Goal: Transaction & Acquisition: Purchase product/service

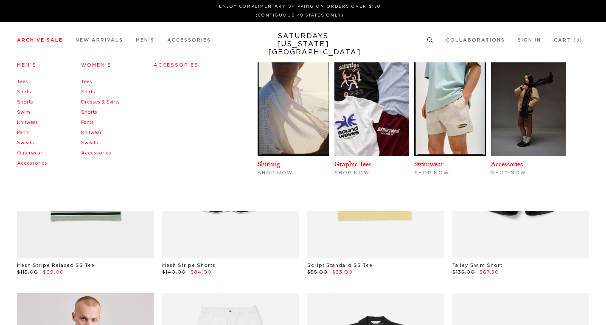
click at [43, 39] on link "Archive Sale" at bounding box center [40, 40] width 46 height 5
click at [371, 160] on link "Graphic Tees" at bounding box center [352, 164] width 37 height 8
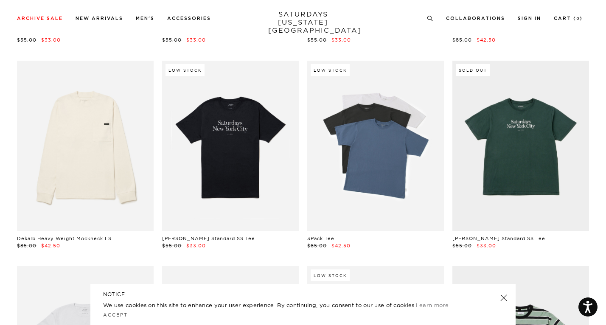
scroll to position [235, 0]
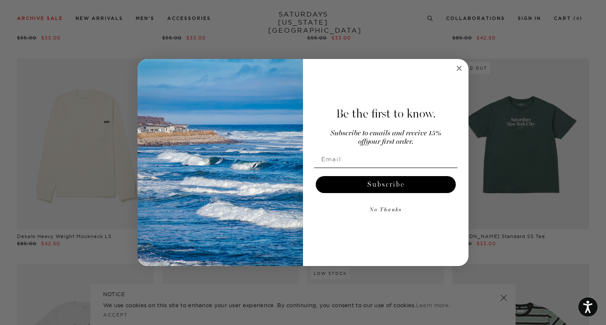
click at [459, 68] on icon "Close dialog" at bounding box center [459, 68] width 4 height 4
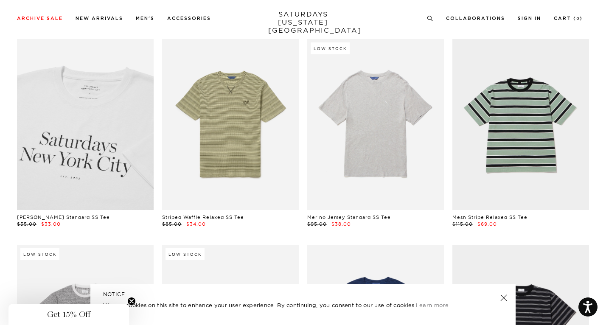
scroll to position [427, 0]
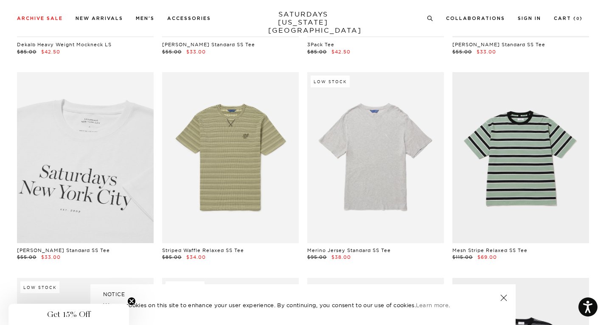
click at [96, 148] on link at bounding box center [85, 157] width 137 height 171
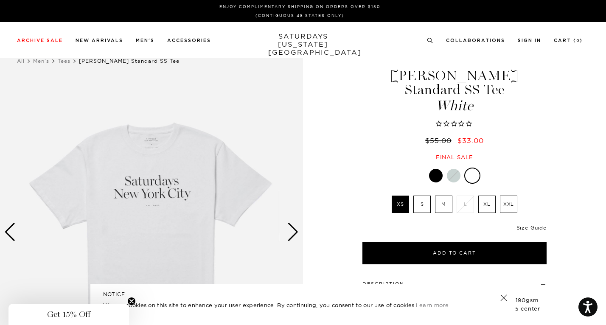
click at [533, 225] on link "Size Guide" at bounding box center [532, 228] width 30 height 6
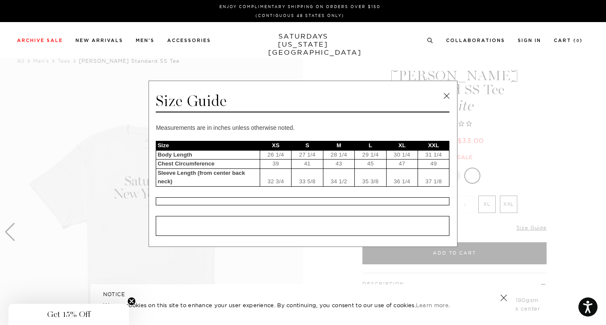
click at [444, 96] on link at bounding box center [446, 96] width 13 height 13
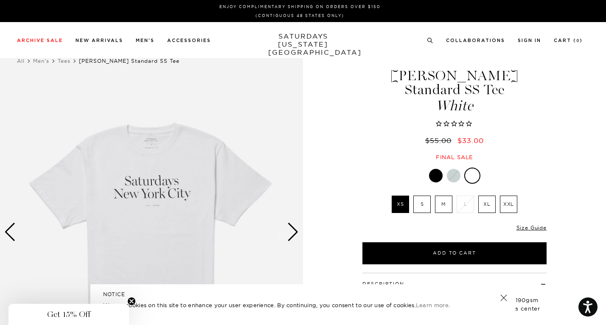
click at [426, 196] on label "S" at bounding box center [421, 204] width 17 height 17
click at [0, 0] on input "S" at bounding box center [0, 0] width 0 height 0
click at [294, 231] on div "Next slide" at bounding box center [292, 232] width 11 height 19
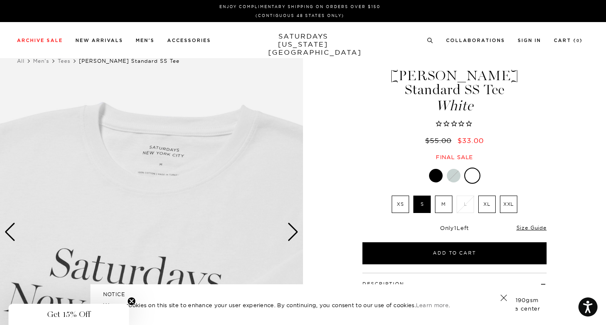
click at [293, 233] on div "Next slide" at bounding box center [292, 232] width 11 height 19
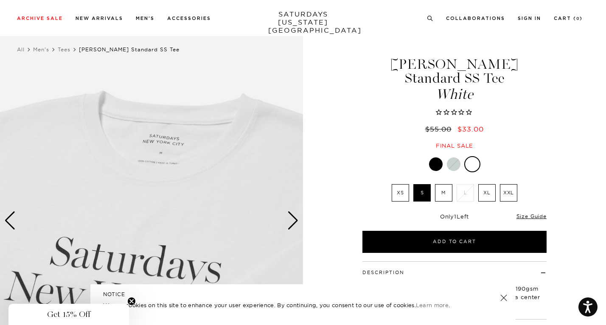
scroll to position [12, 0]
click at [533, 213] on link "Size Guide" at bounding box center [532, 216] width 30 height 6
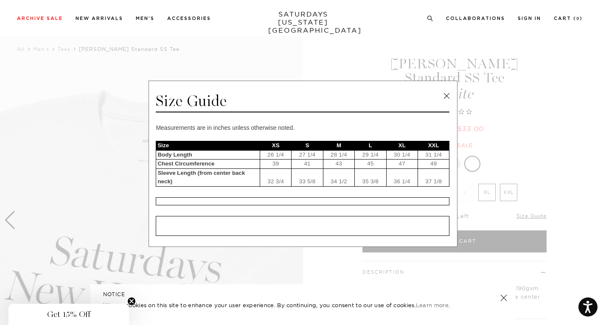
click at [447, 96] on link at bounding box center [446, 96] width 13 height 13
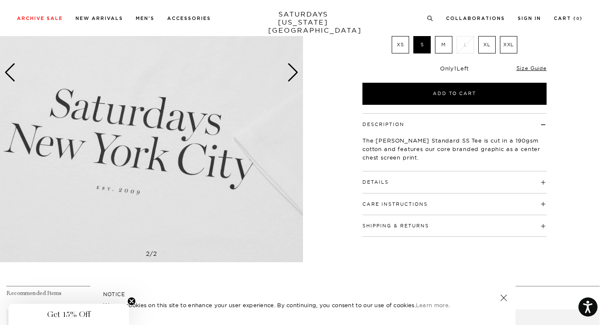
scroll to position [221, 1]
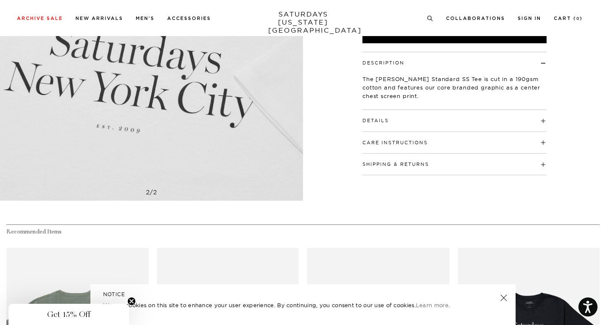
click at [403, 110] on h4 "Details" at bounding box center [454, 117] width 184 height 14
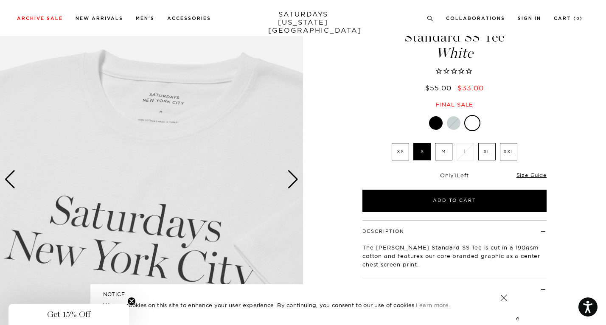
scroll to position [55, 1]
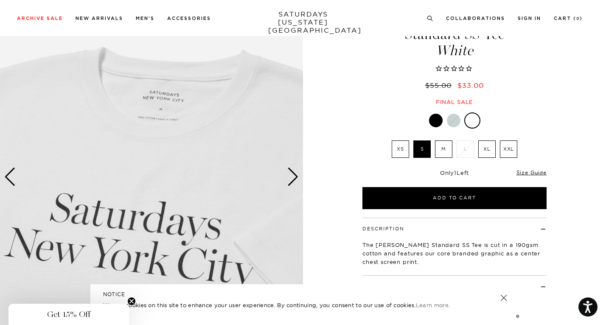
click at [293, 183] on div "Next slide" at bounding box center [292, 177] width 11 height 19
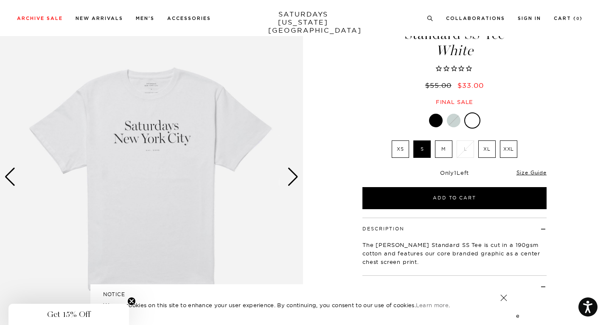
click at [293, 183] on div "Next slide" at bounding box center [292, 177] width 11 height 19
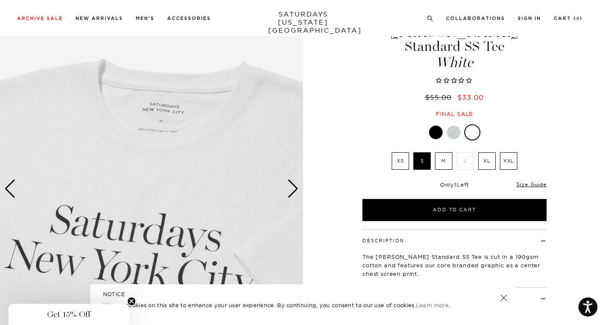
scroll to position [0, 1]
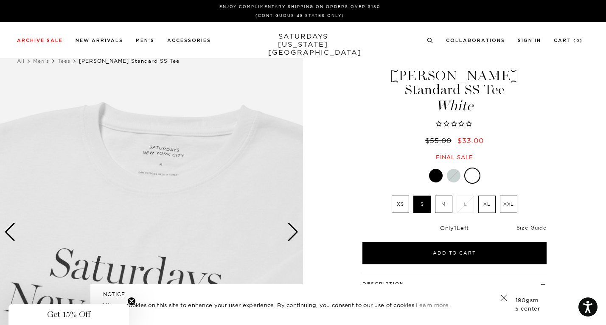
click at [539, 225] on link "Size Guide" at bounding box center [532, 228] width 30 height 6
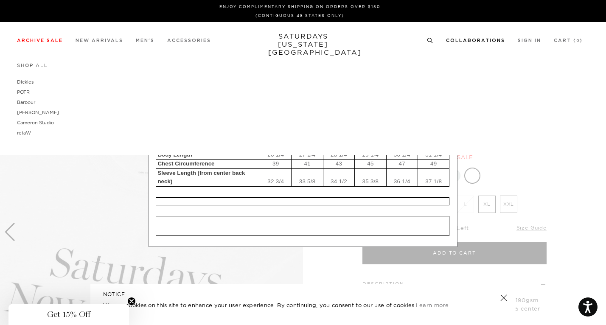
click at [444, 98] on div "Shop All Dickies POTR Barbour Brooks Cameron Studio retaW" at bounding box center [291, 100] width 549 height 76
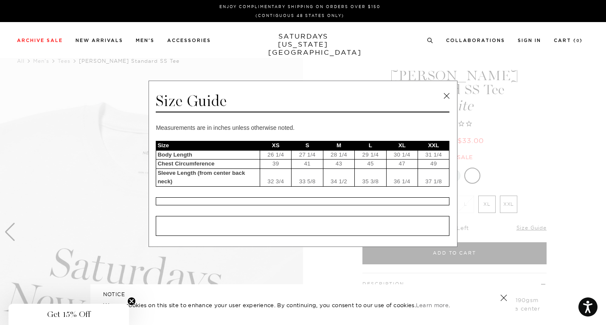
click at [444, 96] on link at bounding box center [446, 96] width 13 height 13
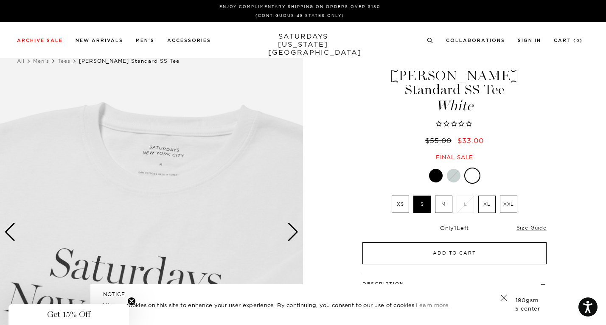
click at [446, 242] on button "Add to Cart" at bounding box center [454, 253] width 184 height 22
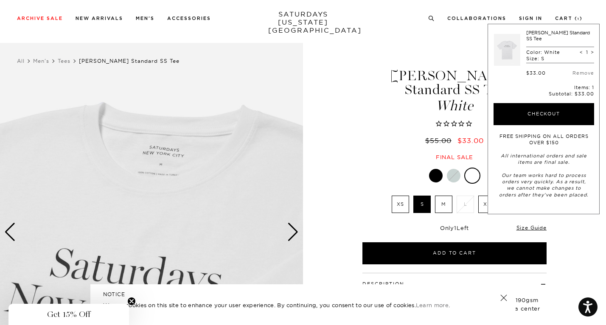
scroll to position [25, 1]
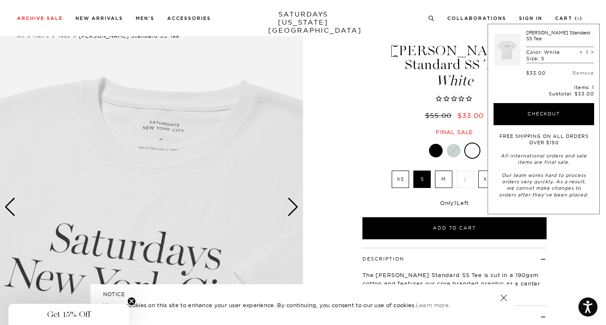
click at [5, 205] on div "Previous slide" at bounding box center [9, 207] width 11 height 19
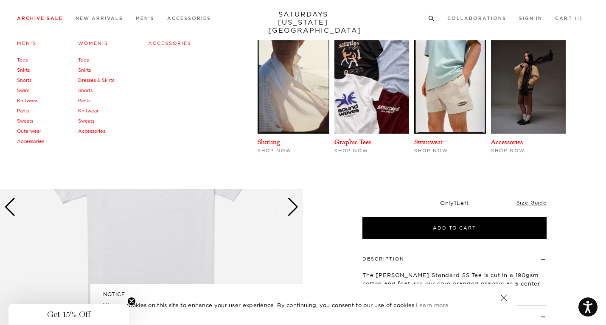
click at [37, 18] on link "Archive Sale" at bounding box center [40, 18] width 46 height 5
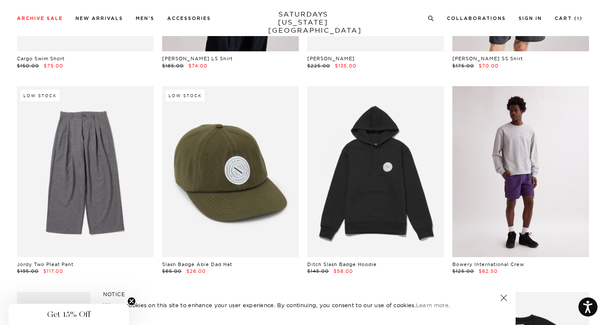
scroll to position [2886, 3]
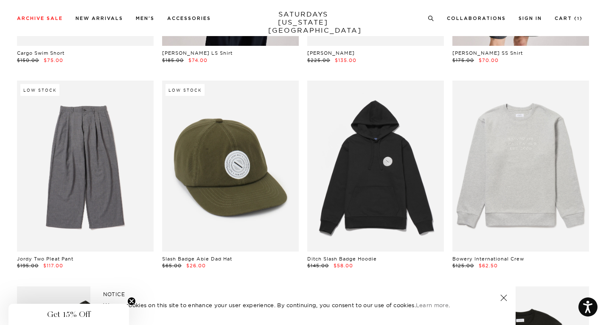
click at [504, 300] on link at bounding box center [504, 298] width 12 height 12
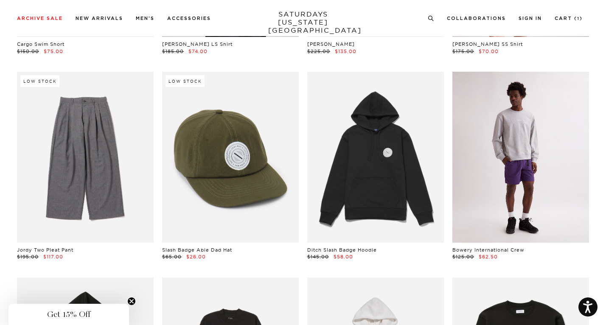
scroll to position [2838, 3]
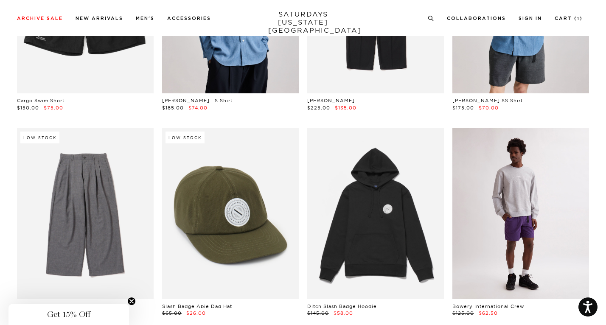
click at [491, 206] on link at bounding box center [520, 213] width 137 height 171
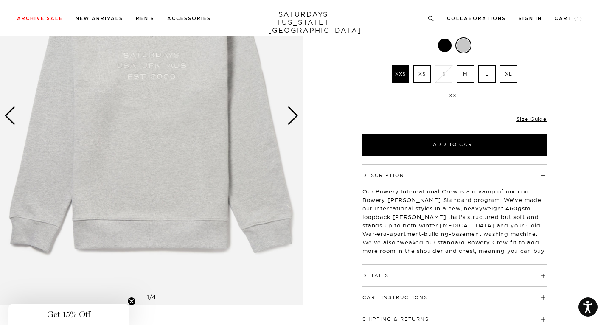
scroll to position [118, 0]
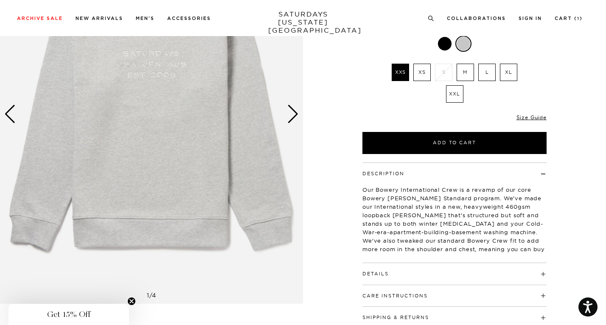
click at [77, 315] on span "Get 15% Off" at bounding box center [68, 314] width 43 height 10
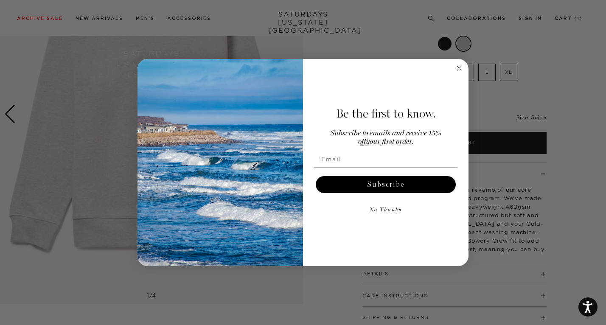
click at [458, 68] on circle "Close dialog" at bounding box center [460, 69] width 10 height 10
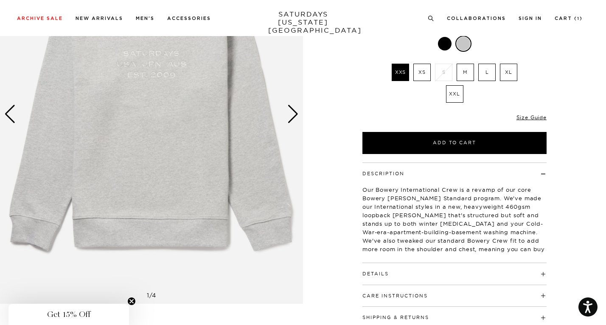
scroll to position [23, 0]
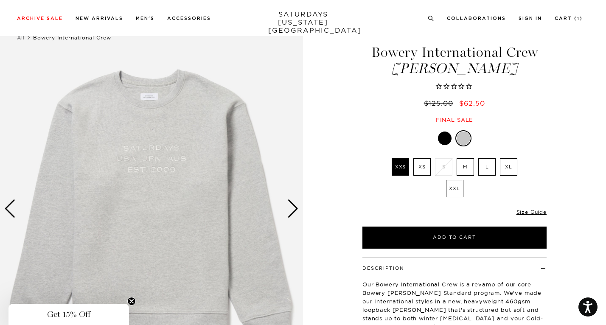
click at [294, 210] on div "Next slide" at bounding box center [292, 208] width 11 height 19
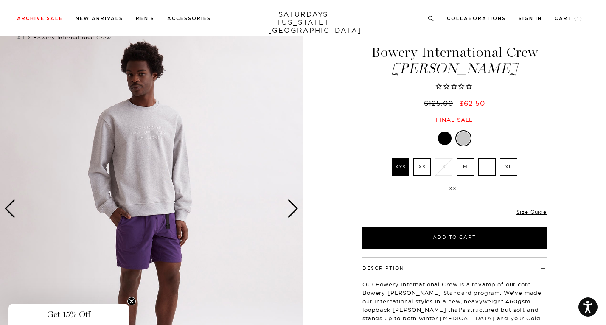
click at [11, 210] on div "Previous slide" at bounding box center [9, 208] width 11 height 19
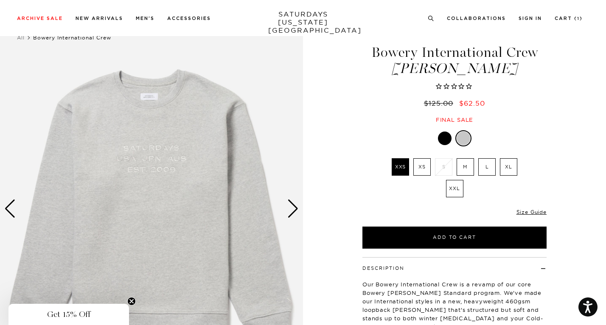
scroll to position [39, 0]
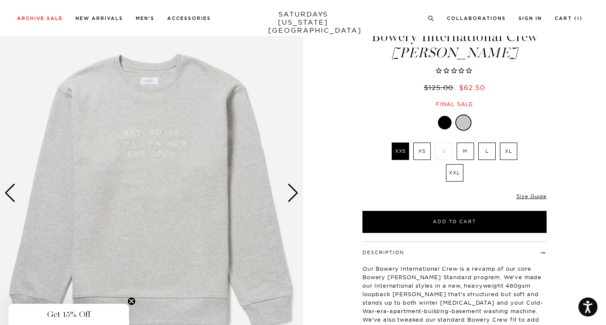
click at [523, 192] on div "Size Guide" at bounding box center [532, 196] width 30 height 8
click at [526, 199] on link "Size Guide" at bounding box center [532, 196] width 30 height 6
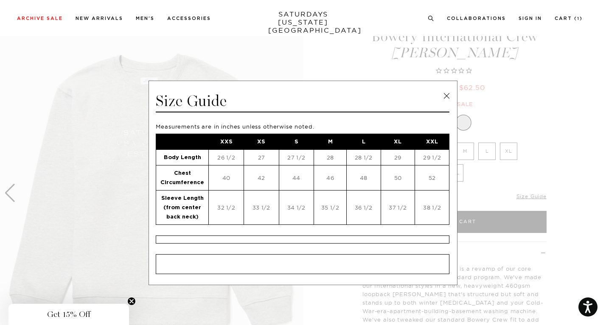
click at [444, 96] on link at bounding box center [446, 96] width 13 height 13
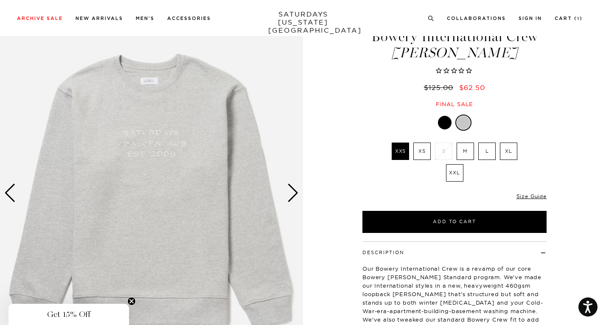
click at [466, 152] on label "M" at bounding box center [465, 151] width 17 height 17
click at [0, 0] on input "M" at bounding box center [0, 0] width 0 height 0
click at [524, 196] on link "Size Guide" at bounding box center [532, 196] width 30 height 6
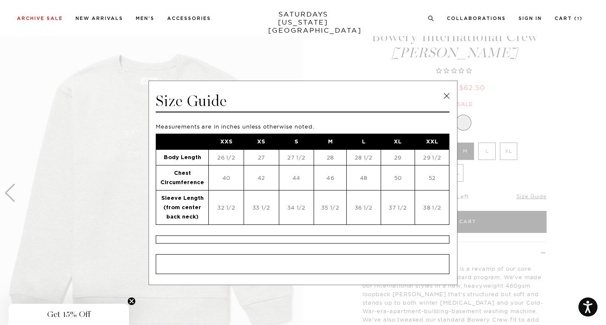
click at [444, 95] on link at bounding box center [446, 96] width 13 height 13
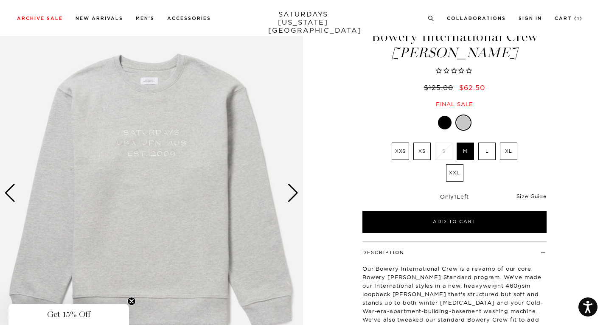
click at [527, 195] on link "Size Guide" at bounding box center [532, 196] width 30 height 6
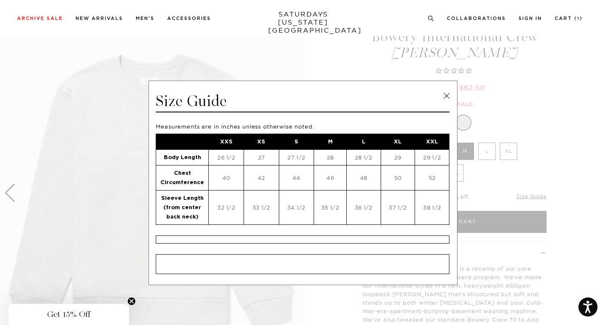
click at [443, 94] on link at bounding box center [446, 96] width 13 height 13
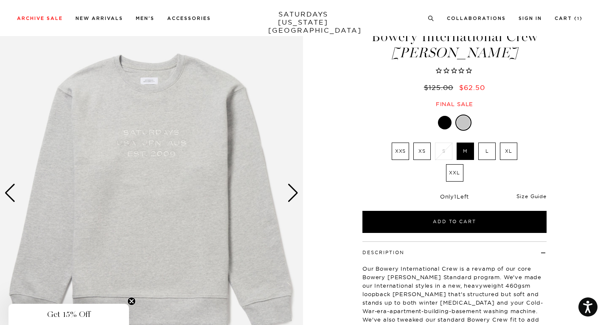
click at [524, 196] on link "Size Guide" at bounding box center [532, 196] width 30 height 6
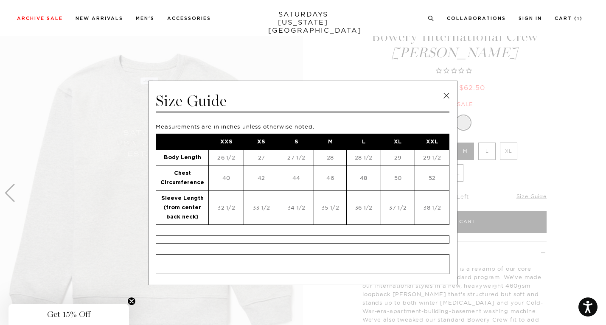
click at [493, 183] on span at bounding box center [300, 162] width 600 height 325
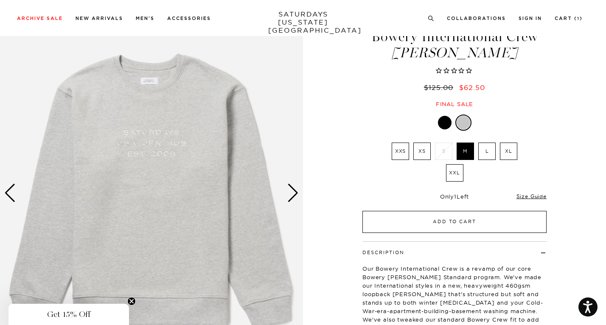
click at [461, 224] on button "Add to Cart" at bounding box center [454, 222] width 184 height 22
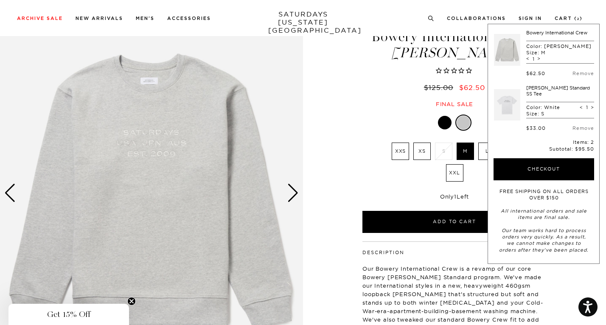
click at [370, 91] on div "$125.00 $62.50" at bounding box center [454, 87] width 187 height 9
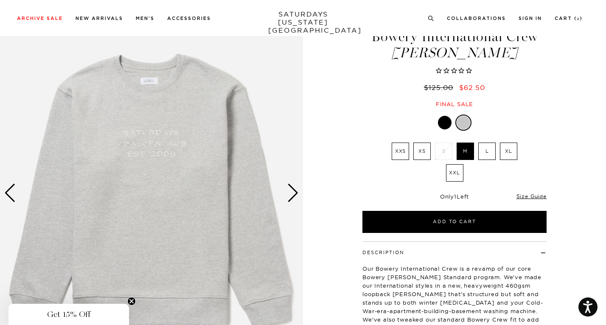
scroll to position [0, 0]
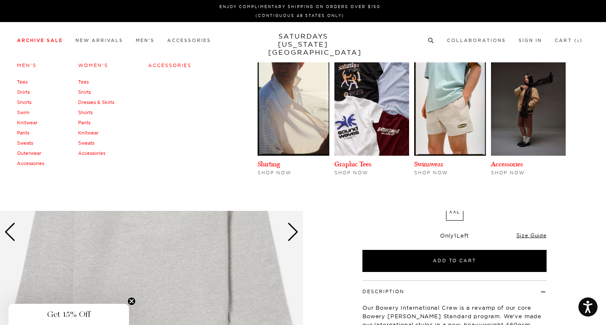
click at [51, 43] on link "Archive Sale" at bounding box center [40, 40] width 46 height 5
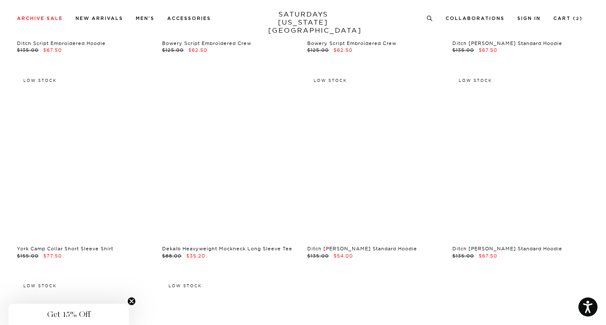
scroll to position [9289, 0]
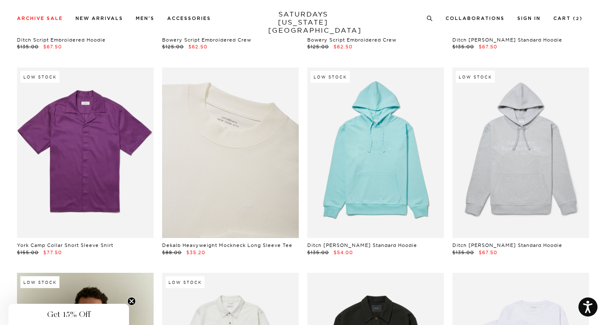
click at [236, 167] on link at bounding box center [230, 152] width 137 height 171
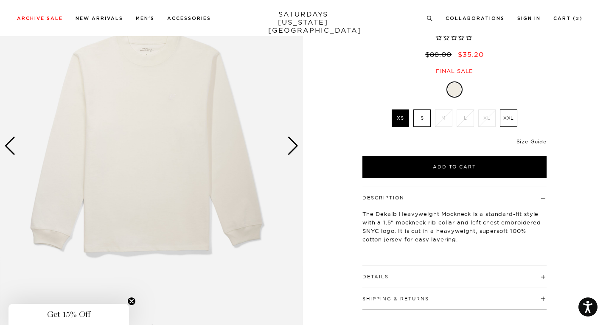
scroll to position [116, 0]
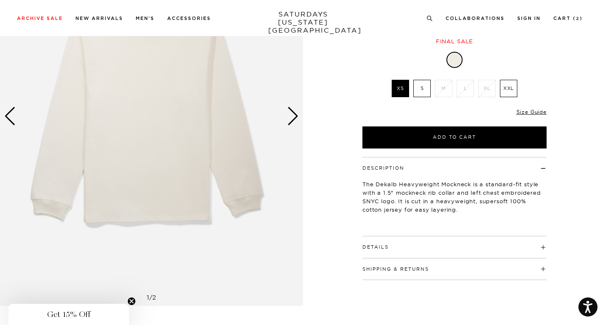
click at [294, 122] on div "Next slide" at bounding box center [292, 116] width 11 height 19
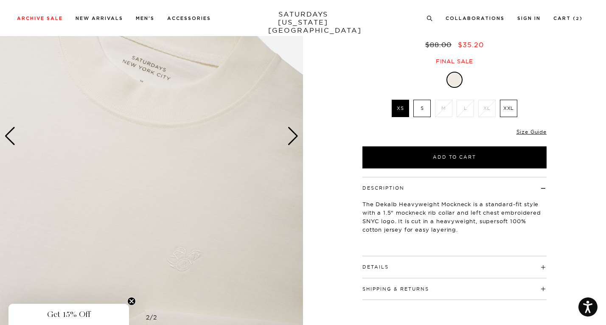
scroll to position [75, 0]
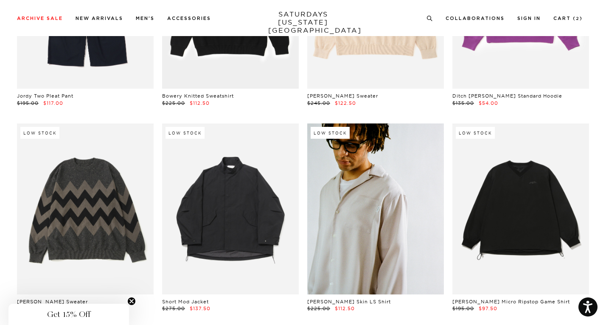
scroll to position [10532, 0]
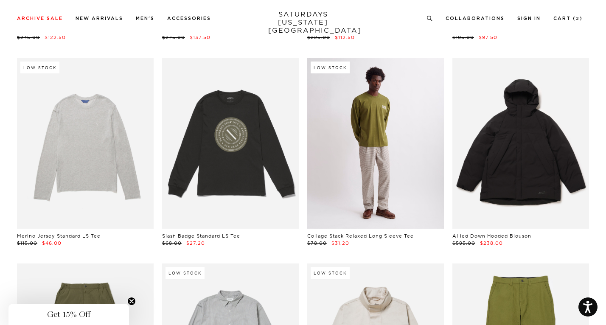
click at [382, 175] on link at bounding box center [375, 143] width 137 height 171
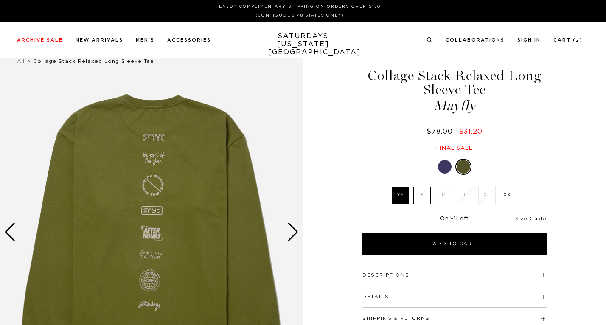
click at [440, 171] on div at bounding box center [445, 167] width 14 height 14
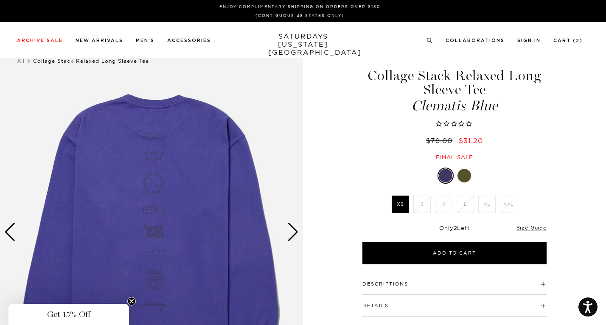
click at [291, 232] on div "Next slide" at bounding box center [292, 232] width 11 height 19
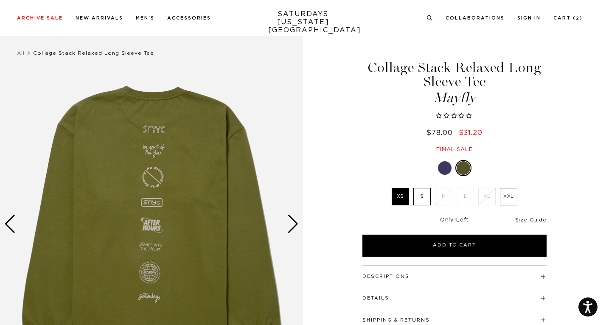
scroll to position [9, 0]
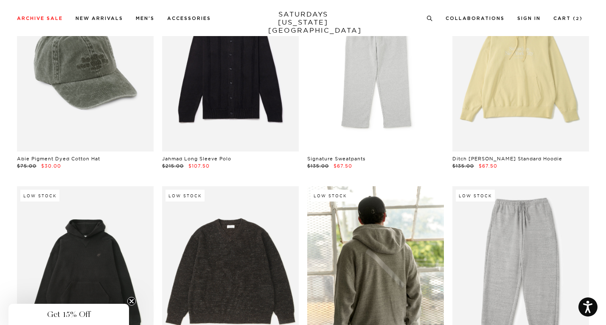
scroll to position [9696, 0]
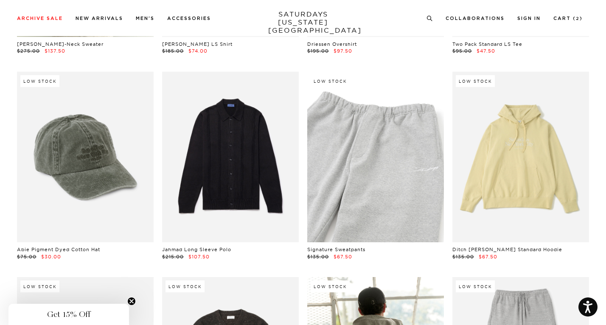
click at [389, 182] on link at bounding box center [375, 157] width 137 height 171
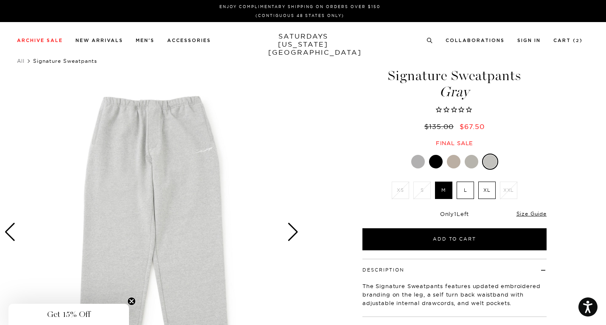
click at [288, 230] on div "Next slide" at bounding box center [292, 232] width 11 height 19
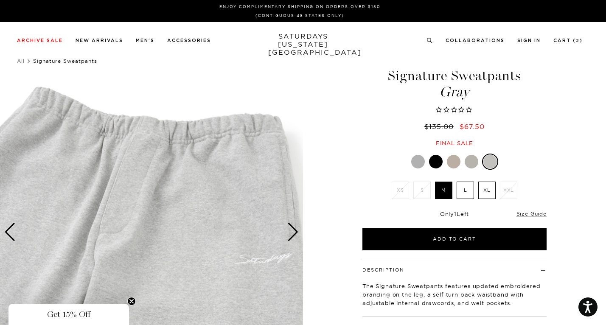
click at [288, 230] on div "Next slide" at bounding box center [292, 232] width 11 height 19
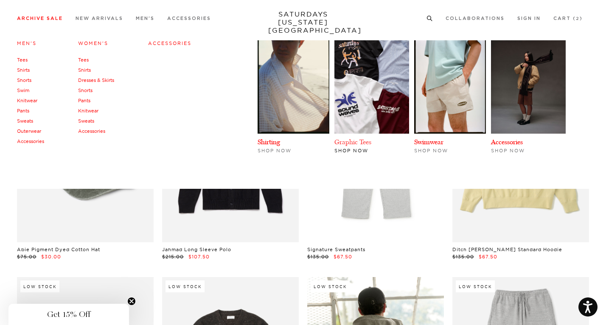
click at [371, 141] on link "Graphic Tees" at bounding box center [352, 142] width 37 height 8
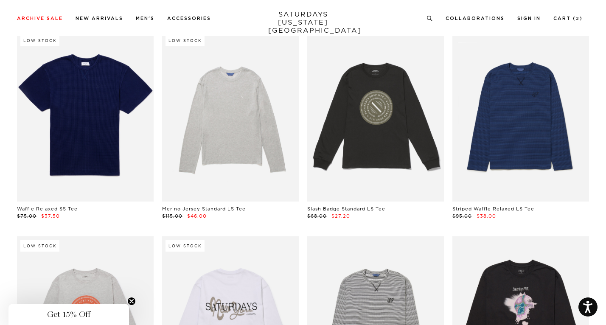
scroll to position [2040, 0]
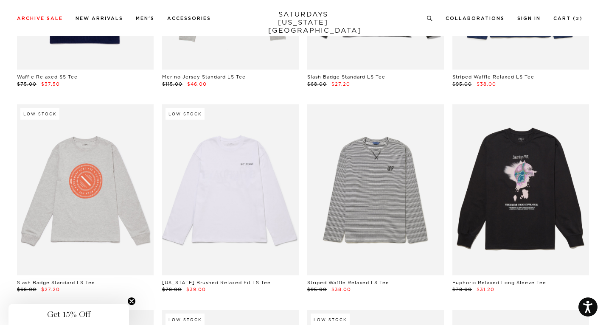
click at [244, 216] on link at bounding box center [230, 189] width 137 height 171
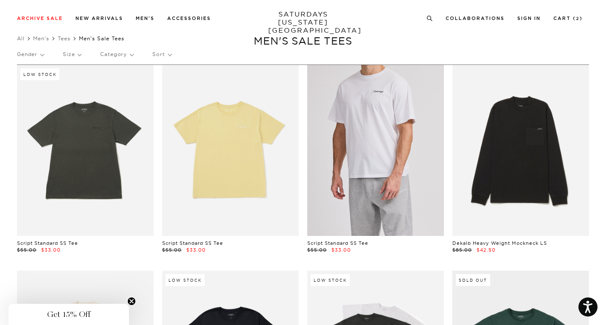
scroll to position [19, 2]
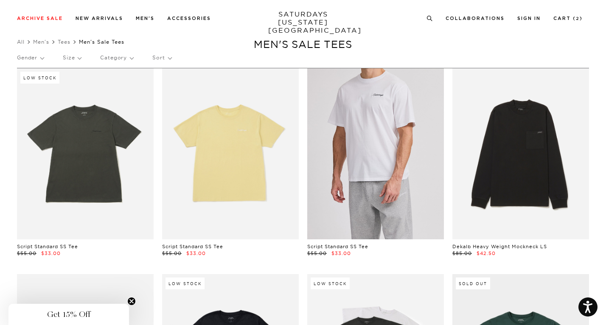
click at [394, 211] on link at bounding box center [375, 153] width 137 height 171
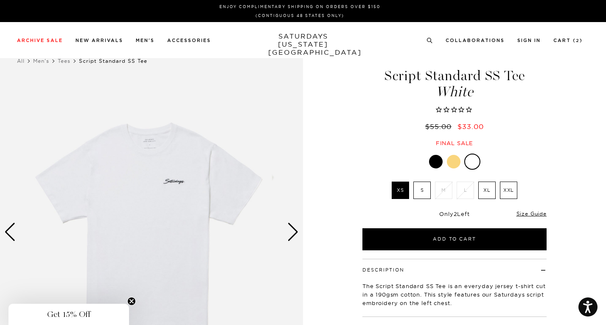
click at [426, 190] on label "S" at bounding box center [421, 190] width 17 height 17
click at [0, 0] on input "S" at bounding box center [0, 0] width 0 height 0
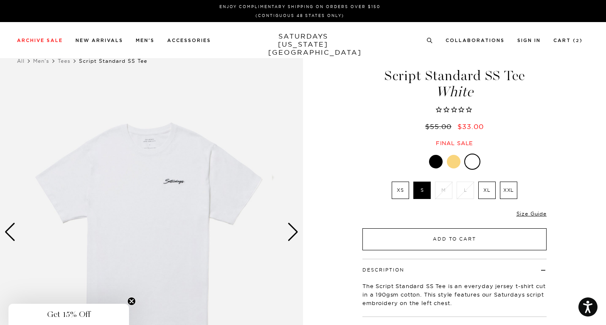
click at [410, 241] on button "Add to Cart" at bounding box center [454, 239] width 184 height 22
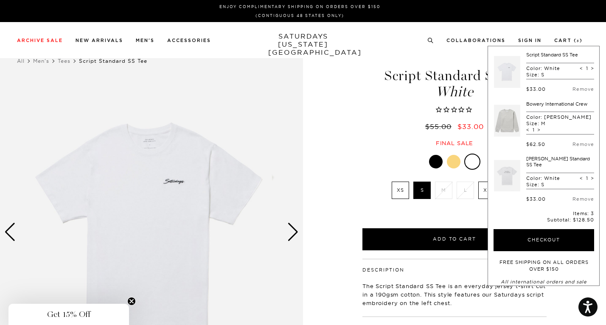
click at [494, 177] on link at bounding box center [507, 176] width 26 height 40
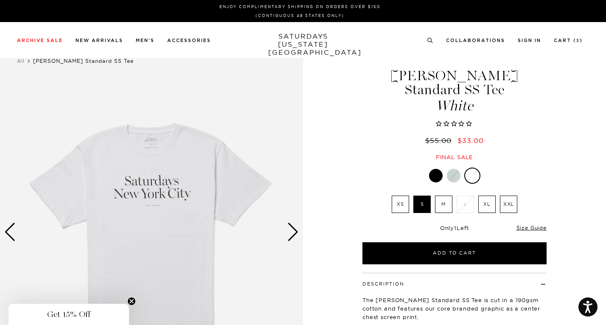
click at [292, 234] on div "Next slide" at bounding box center [292, 232] width 11 height 19
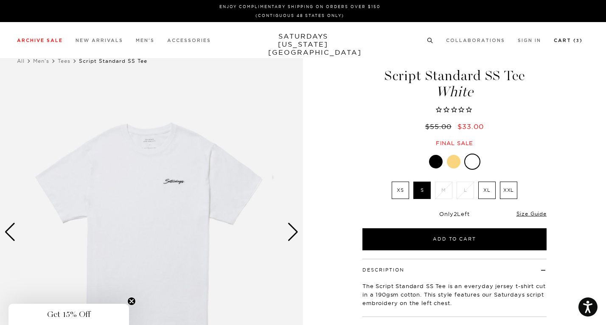
click at [580, 42] on link "Cart ( 3 )" at bounding box center [568, 40] width 29 height 5
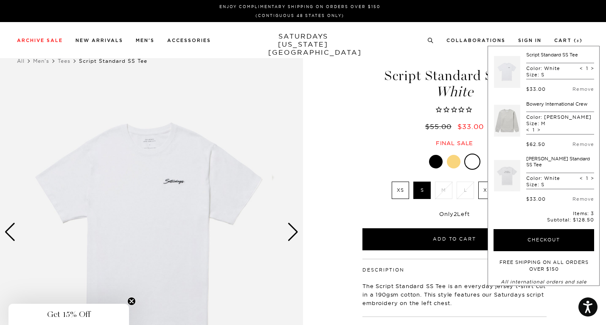
click at [500, 125] on link at bounding box center [507, 121] width 26 height 40
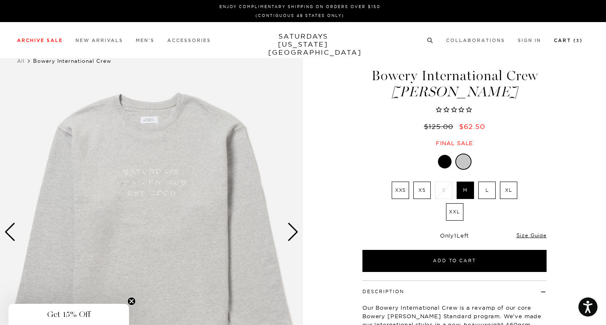
click at [572, 41] on link "Cart ( 3 )" at bounding box center [568, 40] width 29 height 5
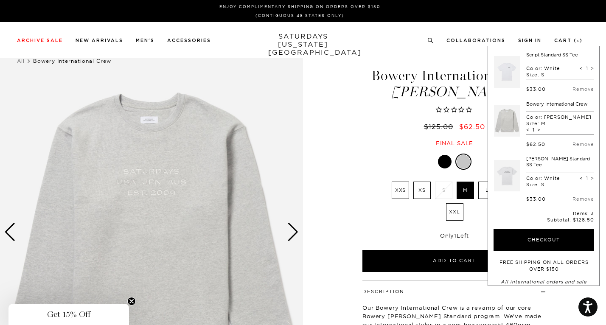
click at [503, 73] on link at bounding box center [507, 72] width 26 height 40
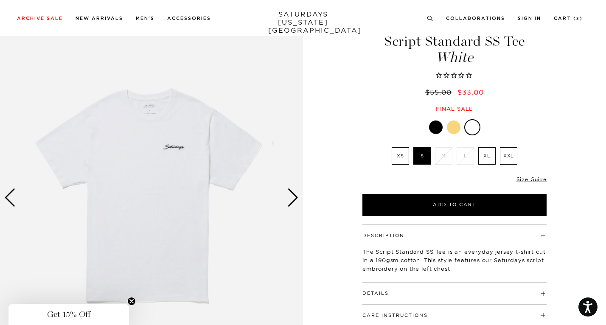
scroll to position [37, 0]
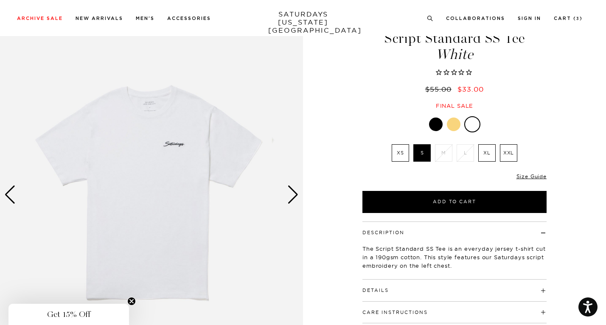
click at [295, 197] on div "Next slide" at bounding box center [292, 194] width 11 height 19
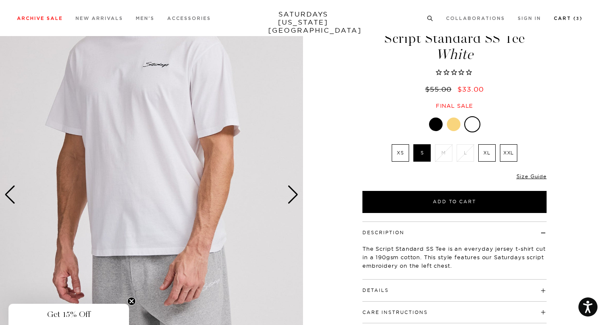
click at [577, 21] on link "Cart ( 3 )" at bounding box center [568, 18] width 29 height 5
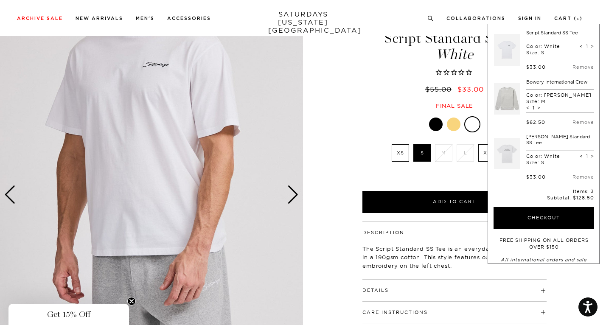
click at [528, 142] on div "[PERSON_NAME] Standard SS Tee Color: White Size: S < 1 > $33.00 Remove" at bounding box center [560, 157] width 68 height 46
click at [530, 137] on link "[PERSON_NAME] Standard SS Tee" at bounding box center [558, 140] width 64 height 12
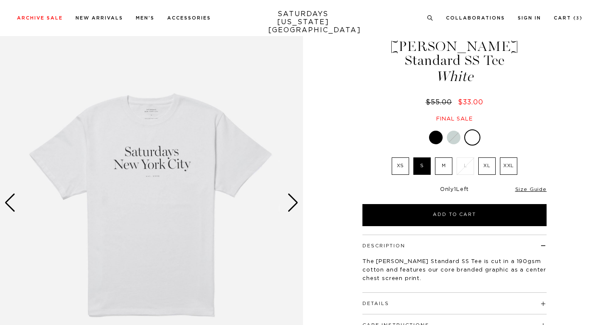
scroll to position [42, 0]
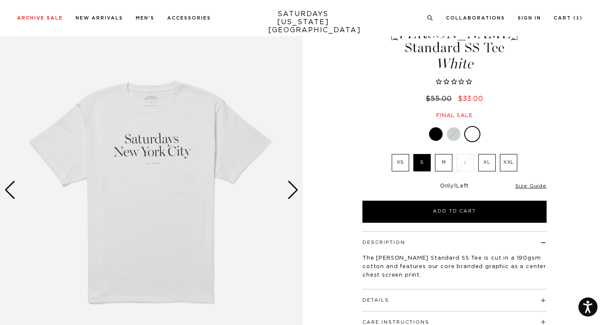
click at [295, 190] on div "Next slide" at bounding box center [292, 190] width 11 height 19
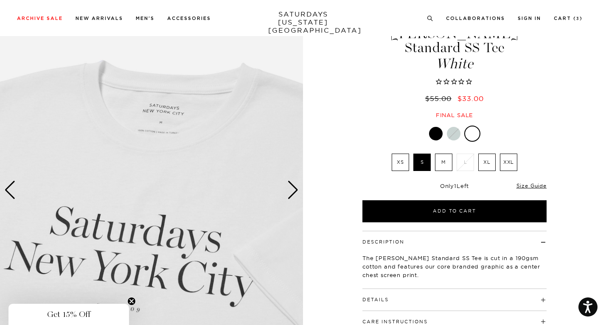
click at [292, 189] on div "Next slide" at bounding box center [292, 190] width 11 height 19
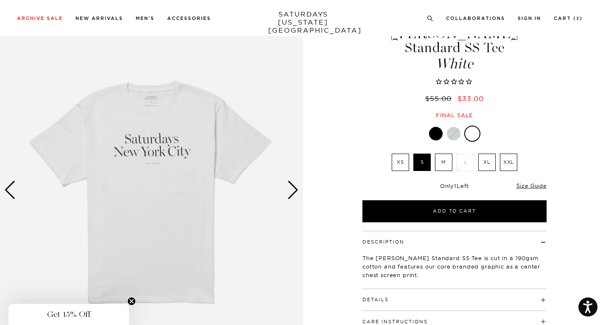
click at [292, 189] on div "Next slide" at bounding box center [292, 190] width 11 height 19
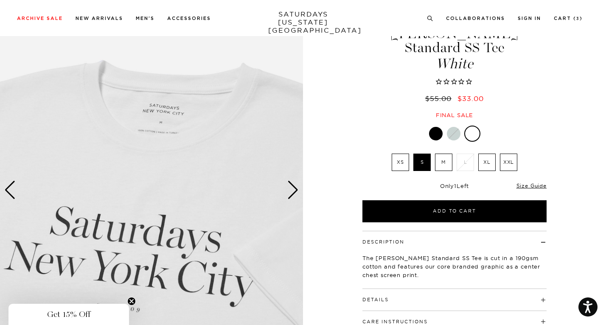
click at [292, 189] on div "Next slide" at bounding box center [292, 190] width 11 height 19
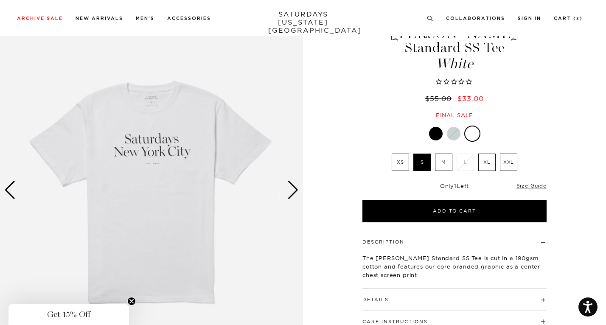
click at [292, 189] on div "Next slide" at bounding box center [292, 190] width 11 height 19
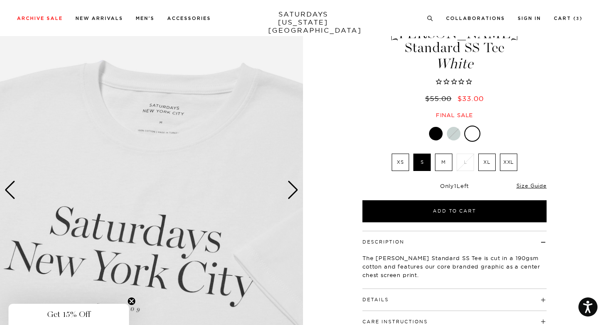
click at [292, 189] on div "Next slide" at bounding box center [292, 190] width 11 height 19
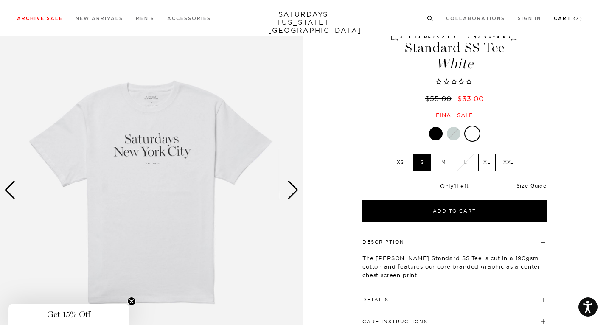
click at [575, 19] on link "Cart ( 3 )" at bounding box center [568, 18] width 29 height 5
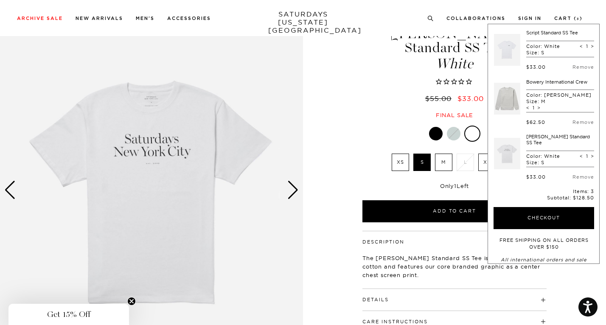
click at [530, 33] on link "Script Standard SS Tee" at bounding box center [552, 33] width 52 height 6
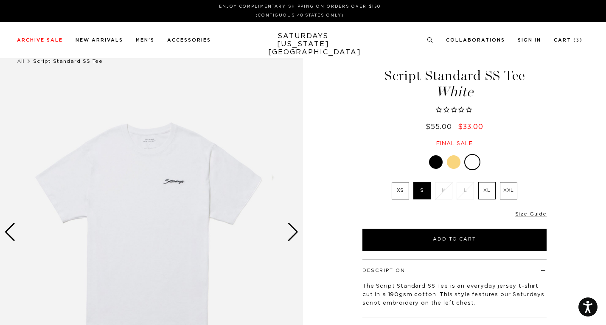
click at [292, 231] on div "Next slide" at bounding box center [292, 232] width 11 height 19
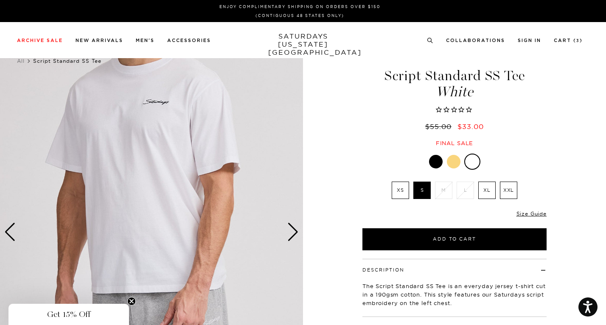
click at [292, 231] on div "Next slide" at bounding box center [292, 232] width 11 height 19
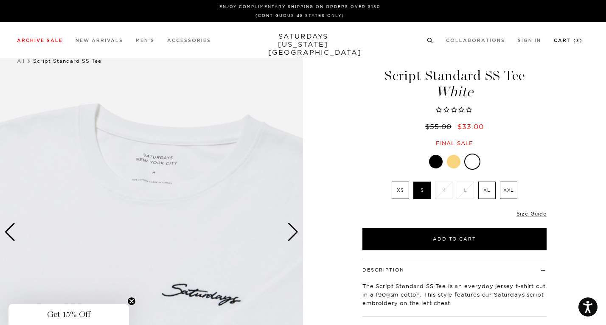
click at [571, 39] on link "Cart ( 3 )" at bounding box center [568, 40] width 29 height 5
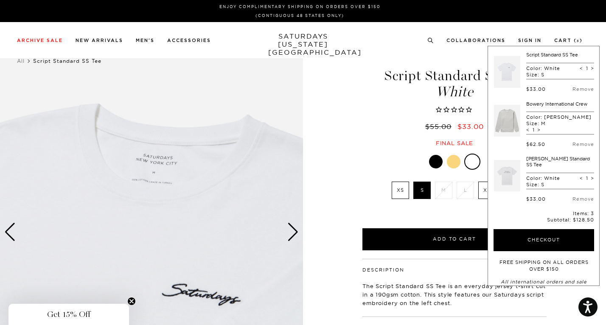
click at [526, 161] on link "[PERSON_NAME] Standard SS Tee" at bounding box center [558, 162] width 64 height 12
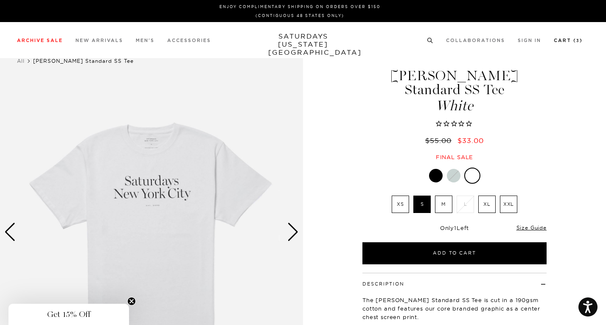
click at [574, 40] on link "Cart ( 3 )" at bounding box center [568, 40] width 29 height 5
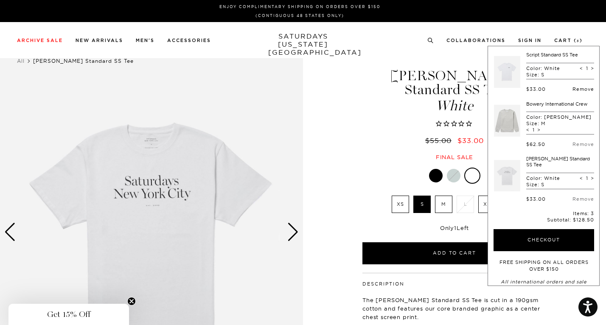
click at [573, 90] on link "Remove" at bounding box center [584, 89] width 22 height 6
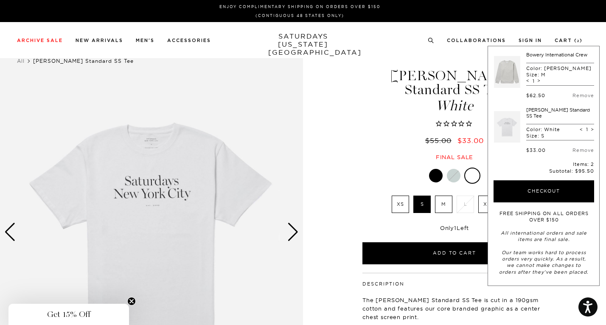
click at [546, 54] on link "Bowery International Crew" at bounding box center [556, 55] width 61 height 6
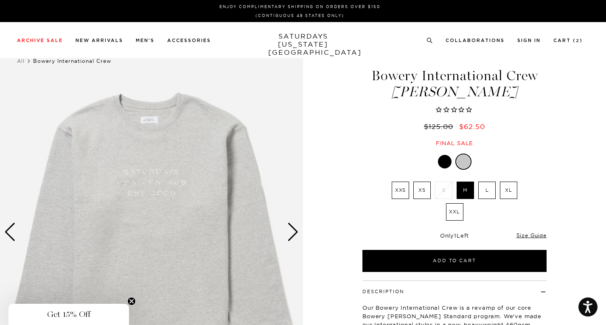
click at [441, 163] on div at bounding box center [445, 162] width 14 height 14
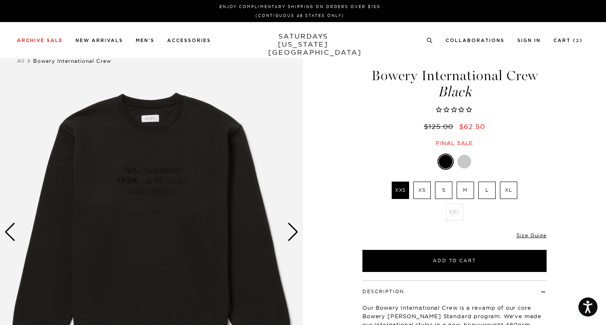
click at [464, 152] on div "Bowery International Crew Black $125.00 $62.50 Final sale Bowery International …" at bounding box center [454, 245] width 212 height 404
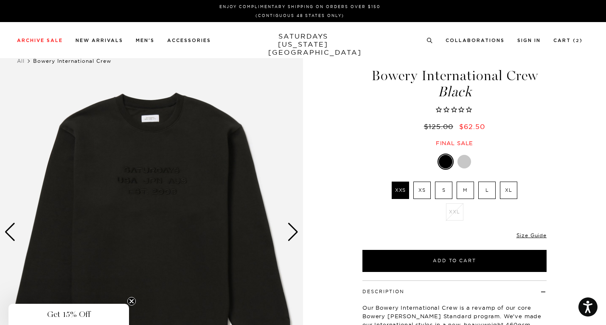
click at [465, 166] on div at bounding box center [465, 162] width 14 height 14
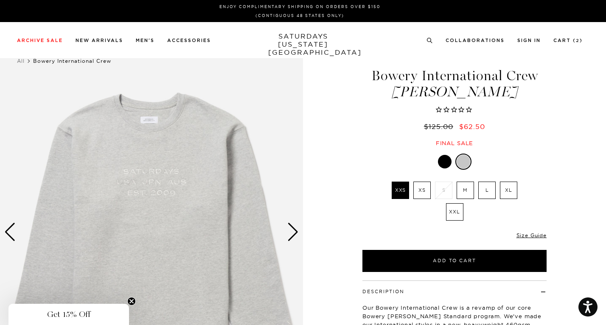
click at [293, 231] on div "Next slide" at bounding box center [292, 232] width 11 height 19
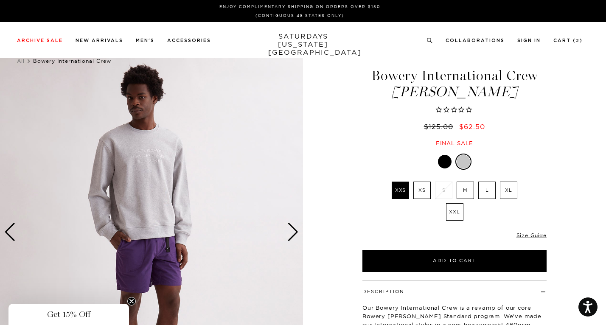
click at [293, 231] on div "Next slide" at bounding box center [292, 232] width 11 height 19
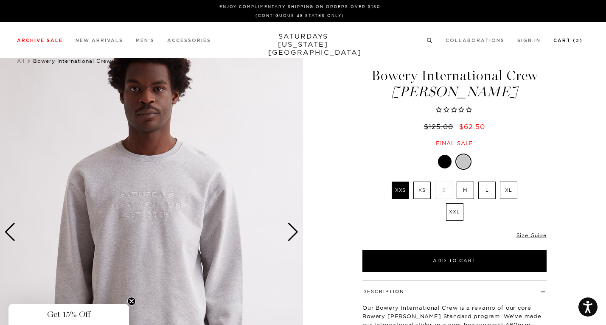
click at [573, 40] on link "Cart ( 2 )" at bounding box center [568, 40] width 29 height 5
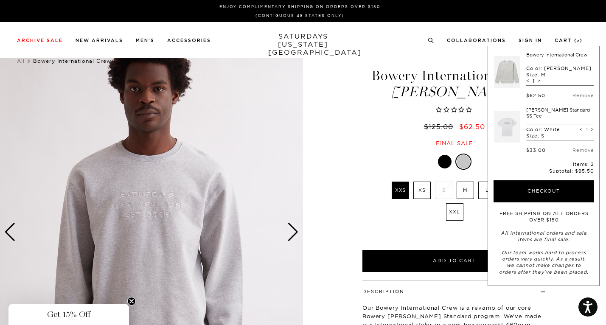
click at [544, 107] on link "[PERSON_NAME] Standard SS Tee" at bounding box center [558, 113] width 64 height 12
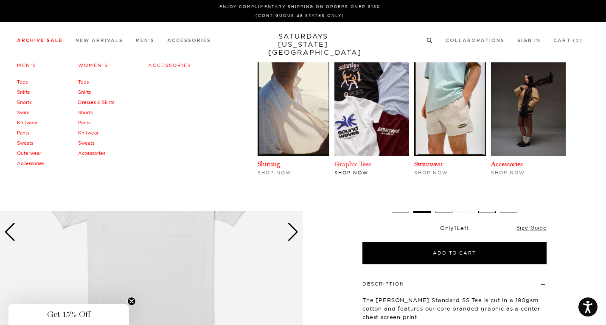
click at [371, 165] on link "Graphic Tees" at bounding box center [352, 164] width 37 height 8
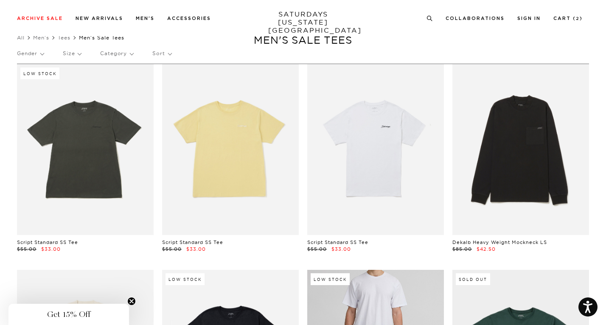
scroll to position [17, 0]
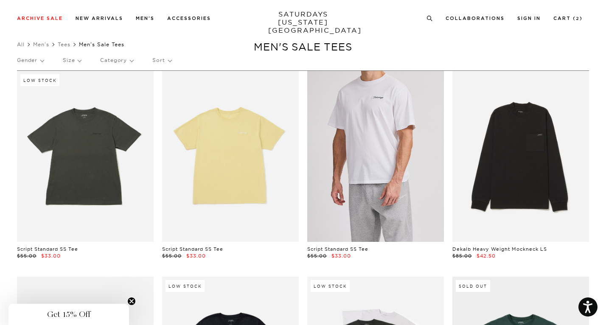
click at [385, 214] on link at bounding box center [375, 156] width 137 height 171
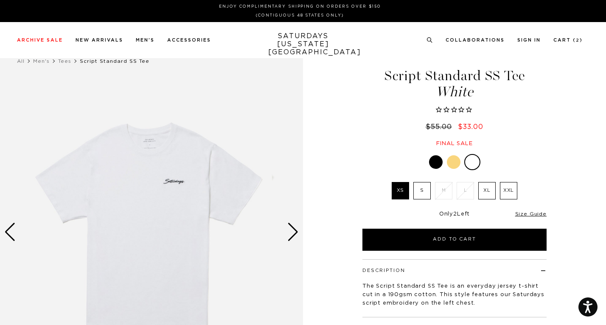
click at [436, 160] on div at bounding box center [436, 162] width 14 height 14
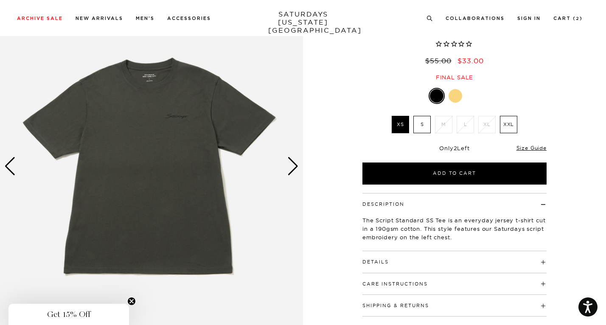
scroll to position [73, 0]
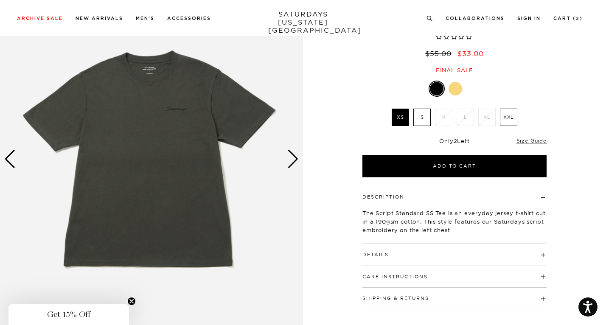
click at [292, 154] on div "Next slide" at bounding box center [292, 159] width 11 height 19
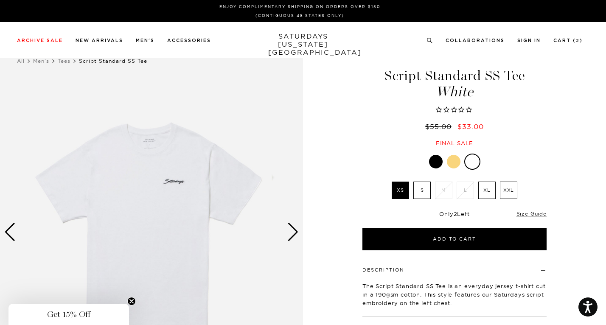
click at [419, 192] on label "S" at bounding box center [421, 190] width 17 height 17
click at [0, 0] on input "S" at bounding box center [0, 0] width 0 height 0
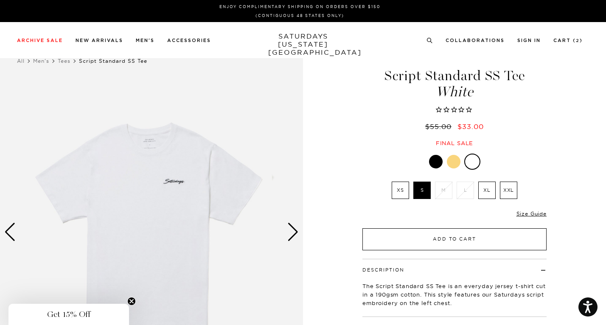
click at [486, 241] on button "Add to Cart" at bounding box center [454, 239] width 184 height 22
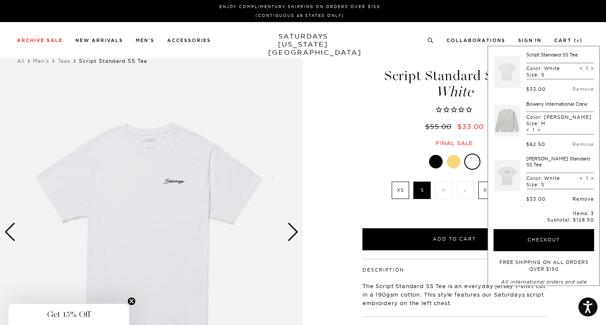
click at [573, 196] on link "Remove" at bounding box center [584, 199] width 22 height 6
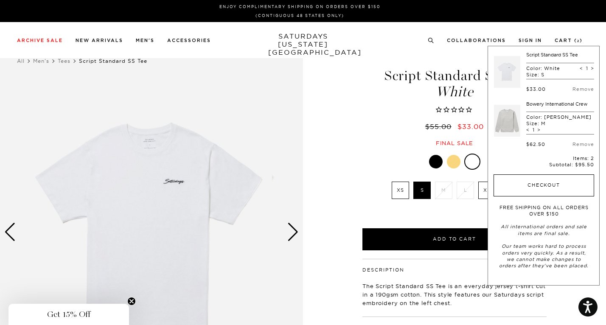
click at [545, 181] on button "Checkout" at bounding box center [544, 185] width 101 height 22
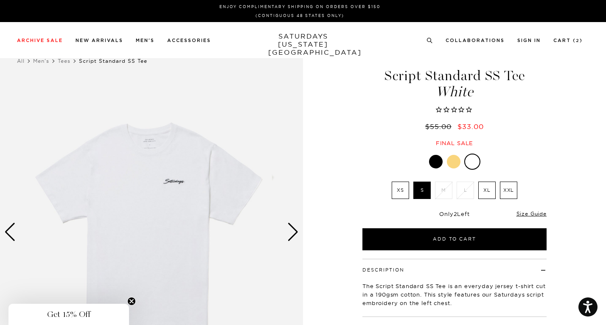
click at [132, 306] on circle "Close teaser" at bounding box center [132, 302] width 8 height 8
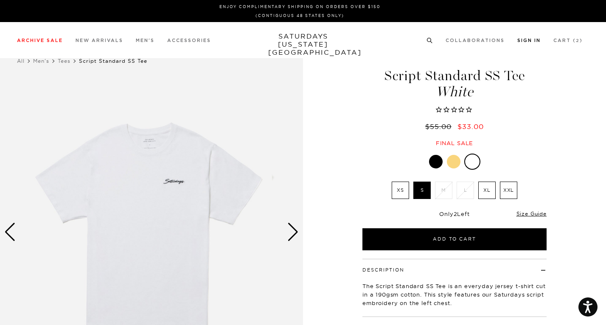
click at [541, 43] on link "Sign In" at bounding box center [528, 40] width 23 height 5
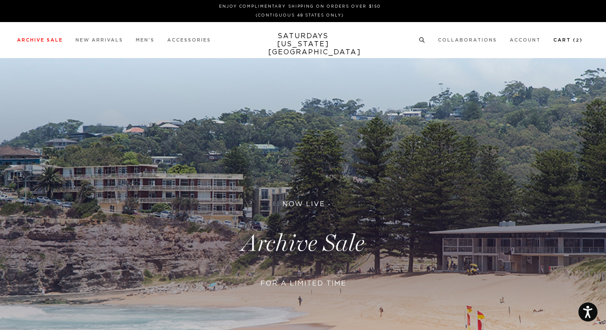
click at [567, 39] on link "Cart ( 2 )" at bounding box center [568, 40] width 29 height 5
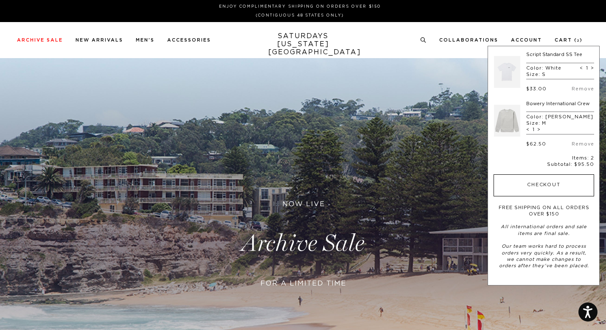
click at [523, 174] on button "Checkout" at bounding box center [544, 185] width 101 height 22
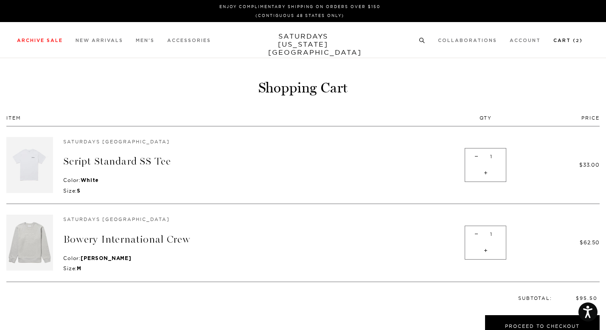
click at [572, 39] on link "Cart ( 2 )" at bounding box center [568, 40] width 29 height 5
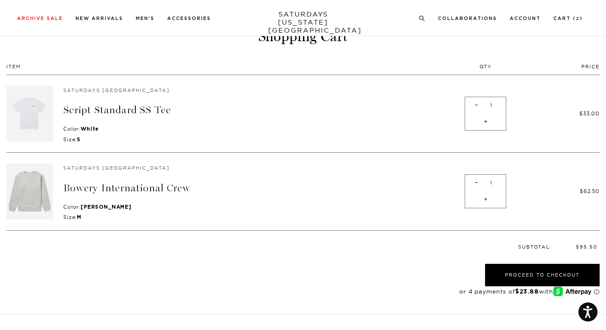
scroll to position [76, 0]
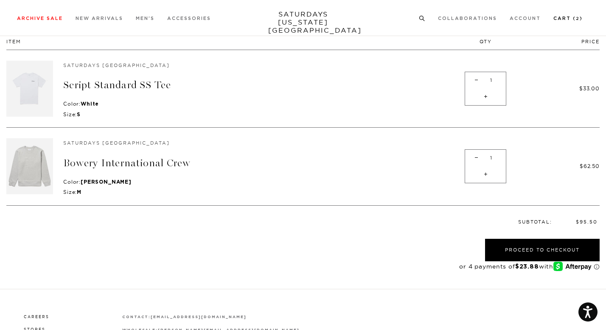
click at [571, 17] on link "Cart ( 2 )" at bounding box center [568, 18] width 29 height 5
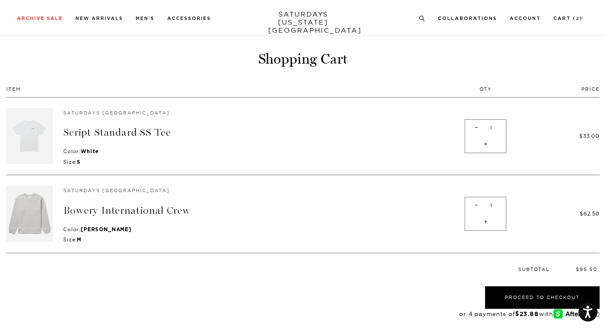
scroll to position [22, 0]
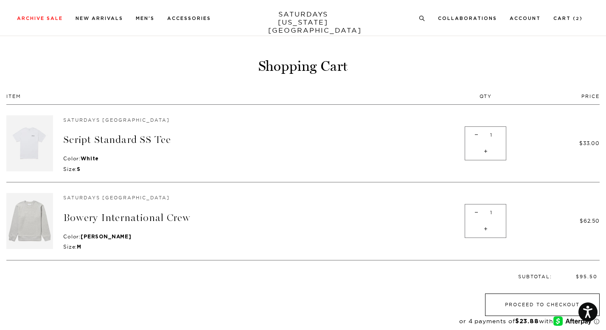
click at [535, 304] on button "Proceed to Checkout" at bounding box center [542, 305] width 115 height 22
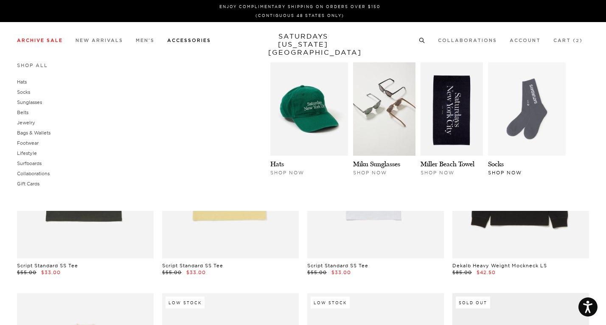
click at [537, 128] on img at bounding box center [527, 108] width 78 height 93
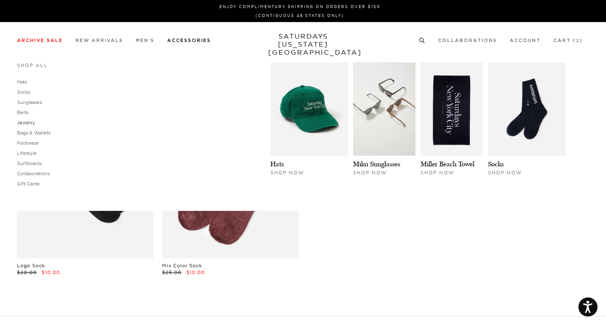
click at [28, 123] on link "Jewelry" at bounding box center [26, 123] width 18 height 6
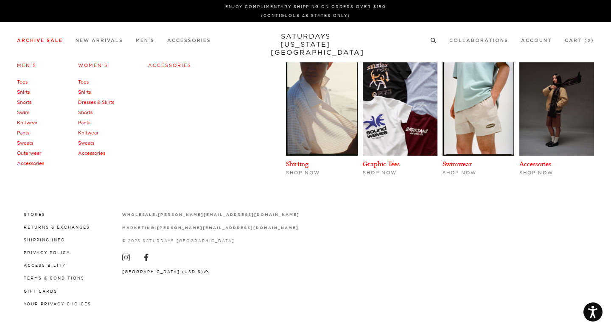
click at [35, 153] on link "Outerwear" at bounding box center [29, 153] width 24 height 6
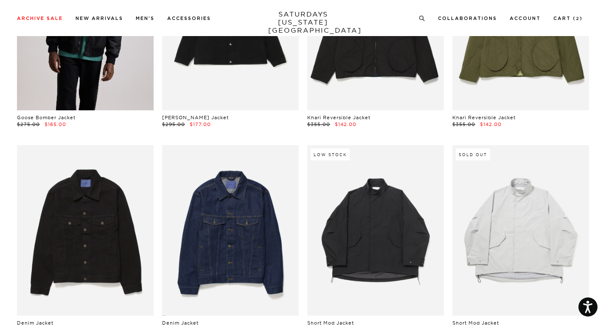
scroll to position [12, 0]
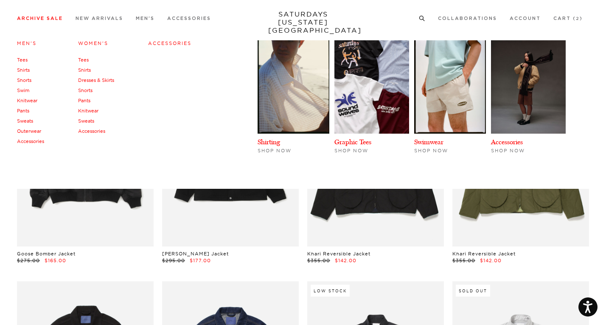
click at [31, 120] on link "Sweats" at bounding box center [25, 121] width 16 height 6
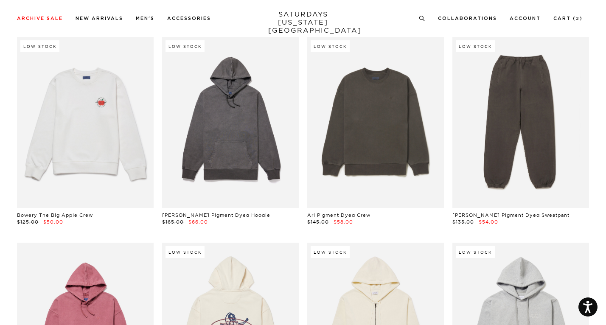
scroll to position [1987, 0]
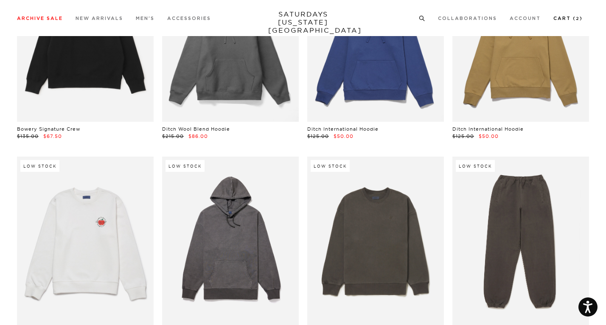
click at [577, 18] on link "Cart ( 2 )" at bounding box center [568, 18] width 29 height 5
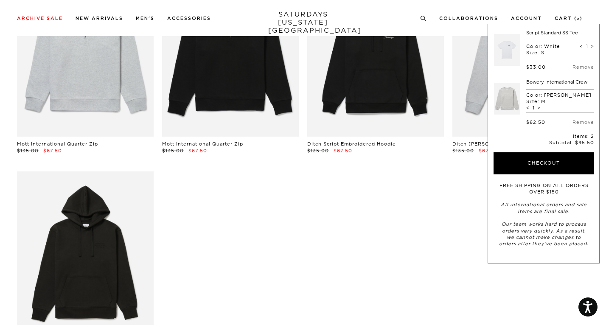
scroll to position [3645, 0]
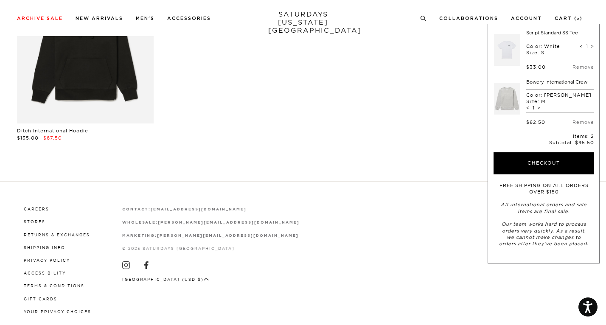
click at [148, 298] on div "Careers Stores Returns & Exchanges Shipping Info Privacy Policy Accessibility T…" at bounding box center [303, 260] width 572 height 110
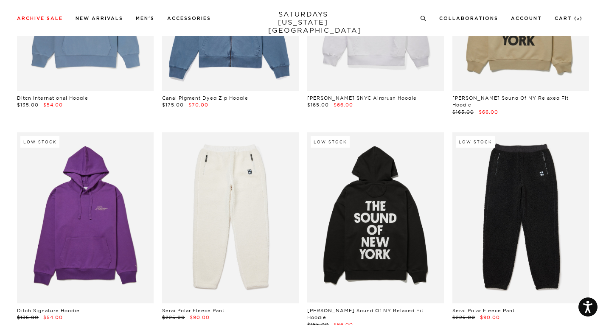
scroll to position [2391, 0]
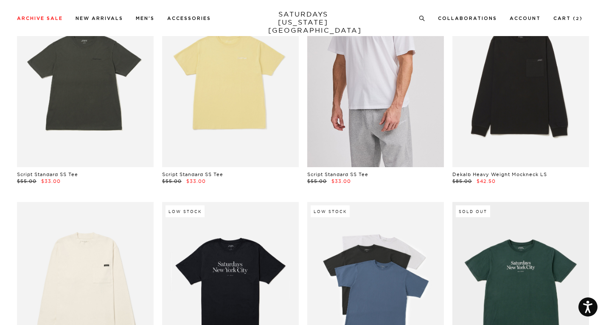
scroll to position [291, 0]
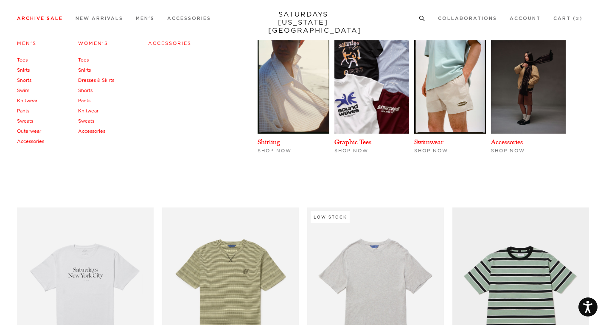
click at [28, 120] on link "Sweats" at bounding box center [25, 121] width 16 height 6
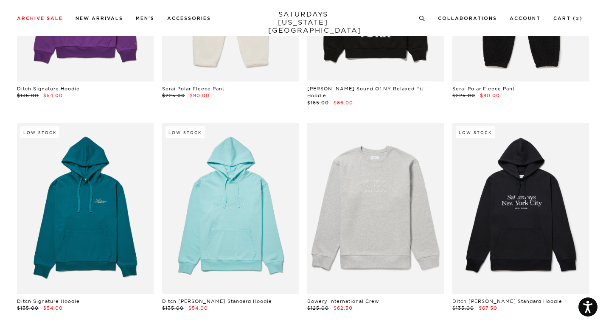
scroll to position [2864, 0]
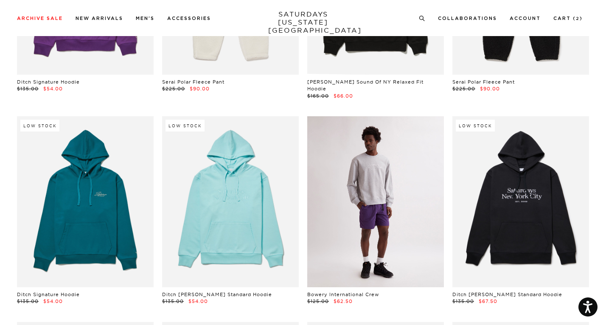
click at [382, 182] on link at bounding box center [375, 201] width 137 height 171
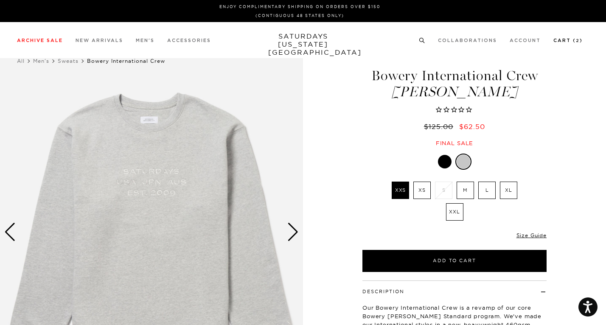
click at [571, 36] on li "Cart ( 2 )" at bounding box center [568, 40] width 29 height 8
click at [573, 39] on link "Cart ( 2 )" at bounding box center [568, 40] width 29 height 5
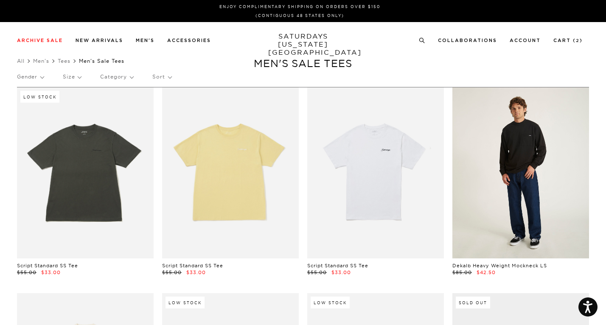
click at [535, 202] on link at bounding box center [520, 172] width 137 height 171
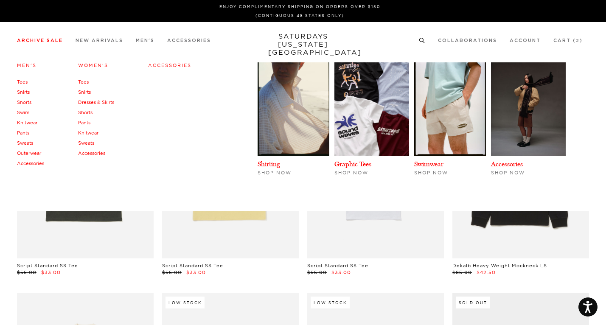
click at [31, 65] on link "Men's" at bounding box center [27, 65] width 20 height 6
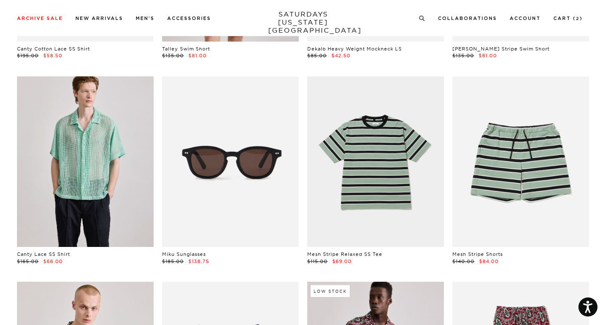
scroll to position [644, 0]
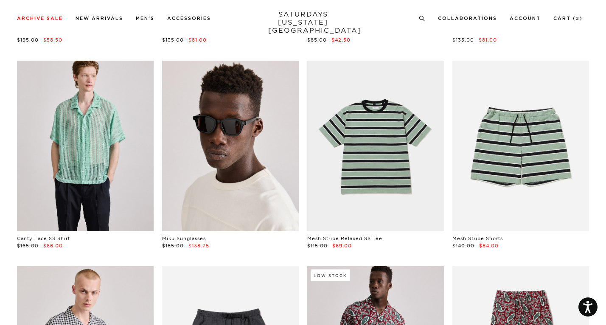
click at [193, 171] on link at bounding box center [230, 146] width 137 height 171
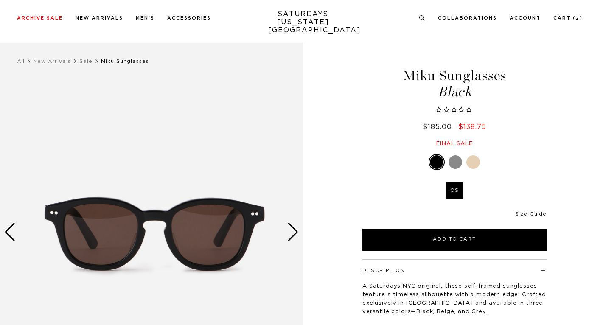
scroll to position [50, 0]
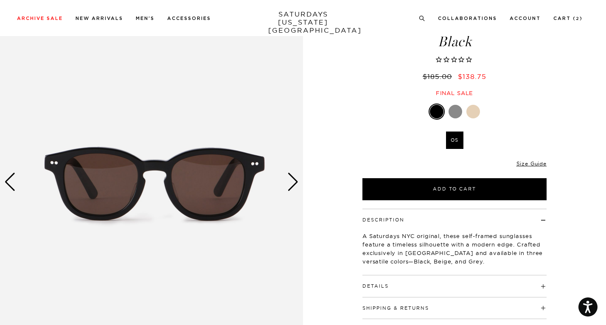
click at [288, 181] on div "Next slide" at bounding box center [292, 182] width 11 height 19
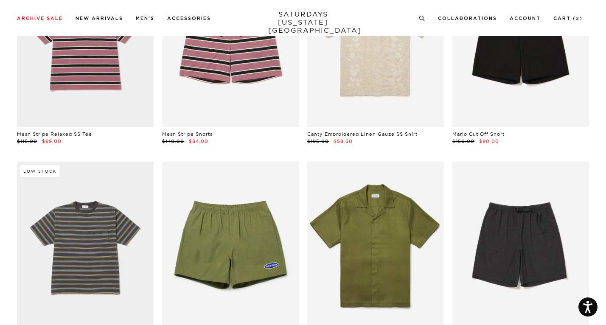
scroll to position [1910, 0]
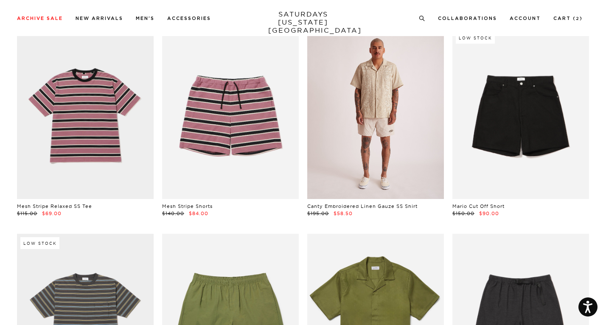
click at [391, 91] on link at bounding box center [375, 113] width 137 height 171
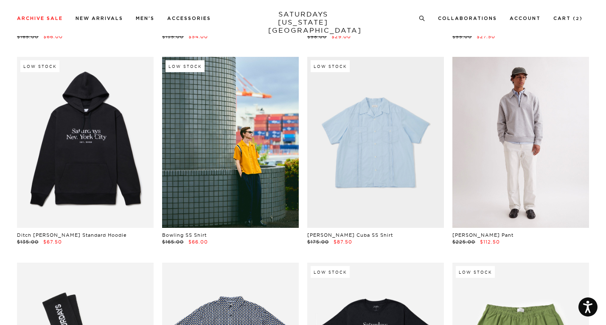
scroll to position [3419, 2]
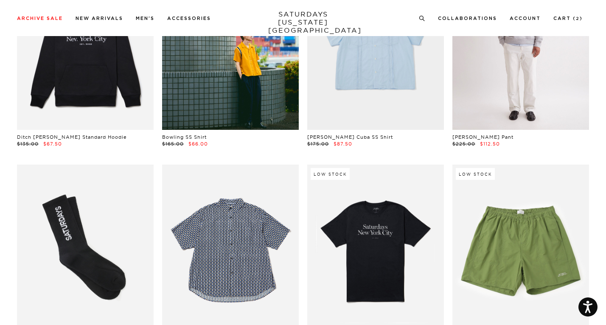
click at [517, 96] on link at bounding box center [520, 44] width 137 height 171
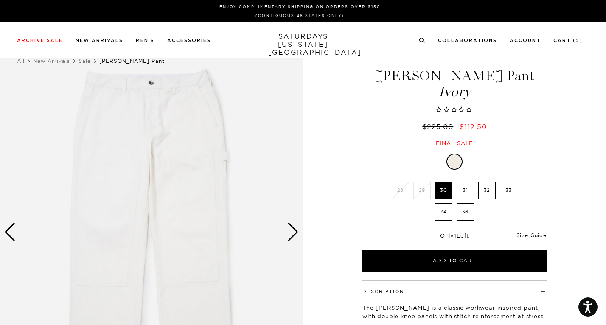
click at [296, 236] on div "Next slide" at bounding box center [292, 232] width 11 height 19
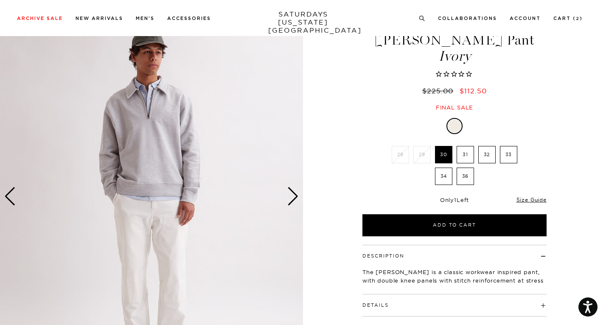
scroll to position [25, 0]
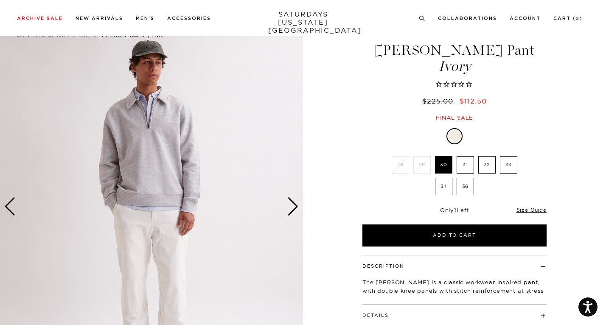
click at [294, 214] on div "Next slide" at bounding box center [292, 206] width 11 height 19
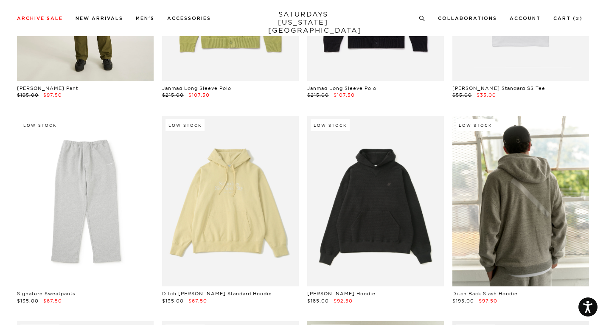
scroll to position [4652, 2]
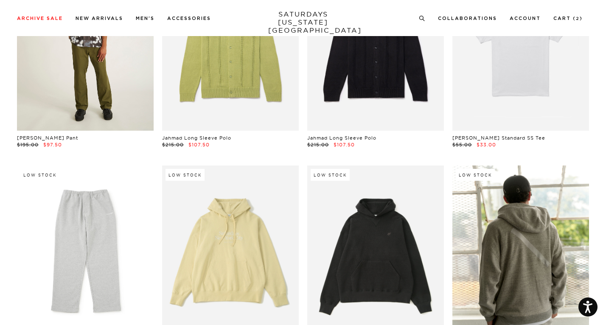
click at [92, 74] on link at bounding box center [85, 45] width 137 height 171
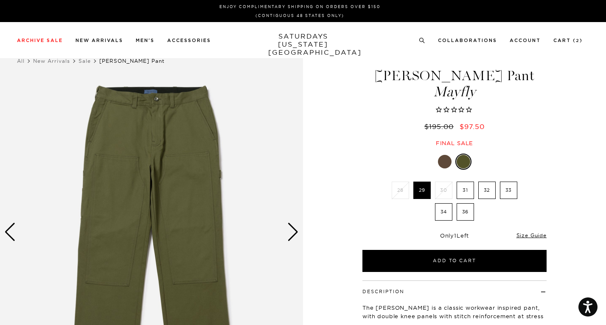
click at [448, 162] on div at bounding box center [445, 162] width 14 height 14
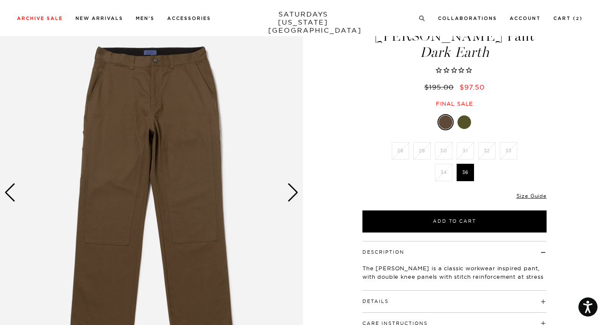
scroll to position [30, 0]
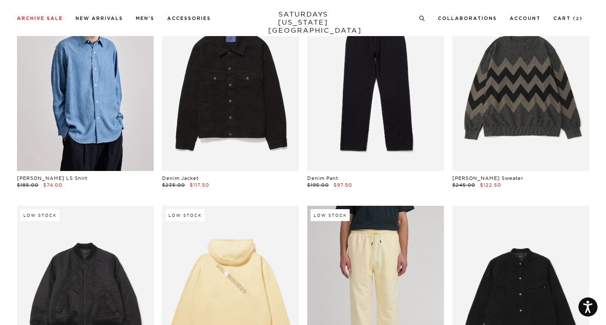
scroll to position [5361, 2]
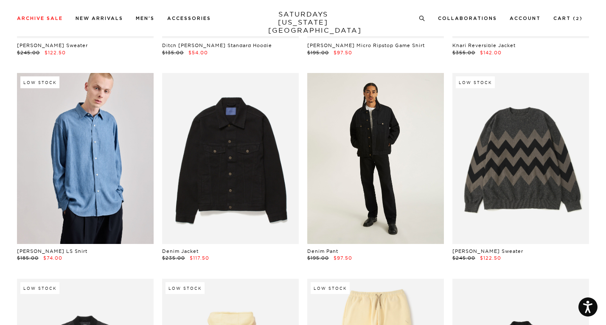
click at [415, 142] on link at bounding box center [375, 158] width 137 height 171
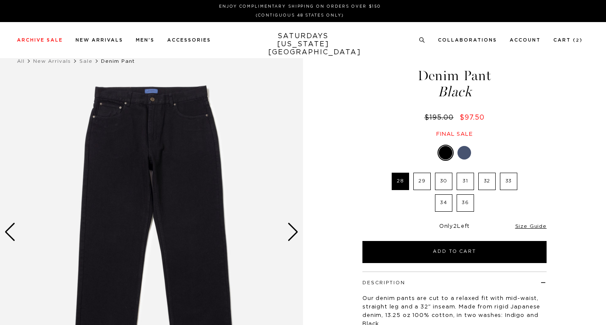
select select "recent"
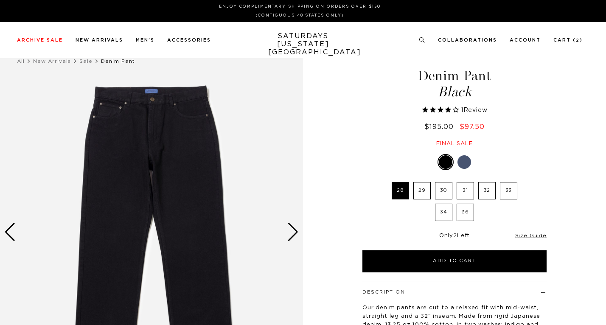
click at [464, 161] on div at bounding box center [465, 162] width 14 height 14
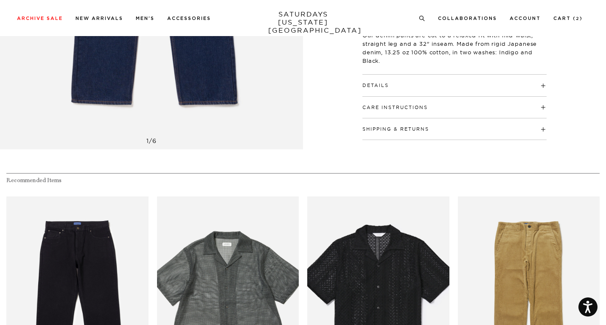
scroll to position [4, 0]
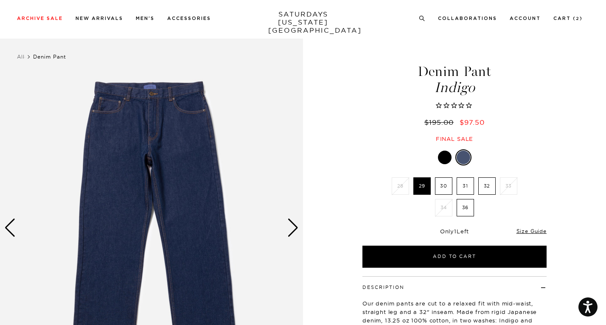
click at [295, 228] on div "Next slide" at bounding box center [292, 228] width 11 height 19
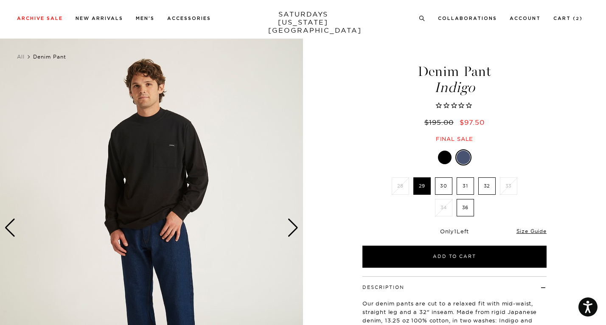
scroll to position [32, 0]
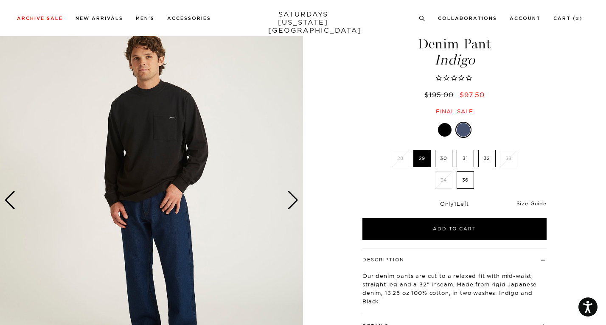
click at [293, 199] on div "Next slide" at bounding box center [292, 200] width 11 height 19
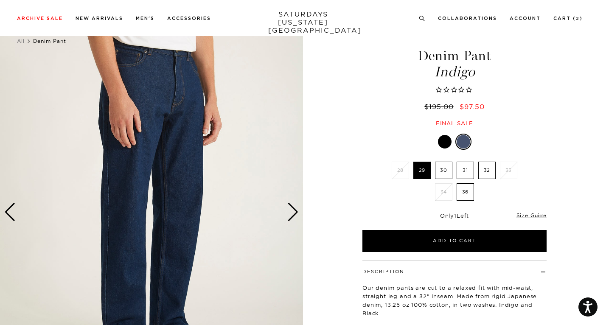
scroll to position [18, 0]
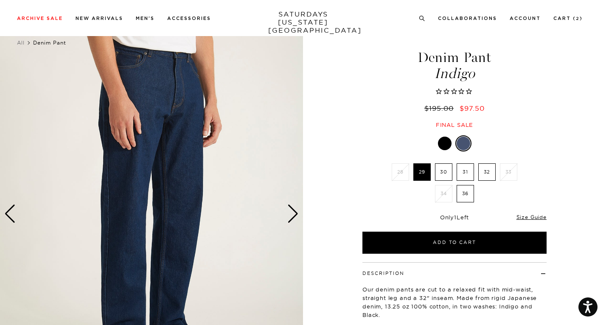
click at [297, 209] on div "Next slide" at bounding box center [292, 214] width 11 height 19
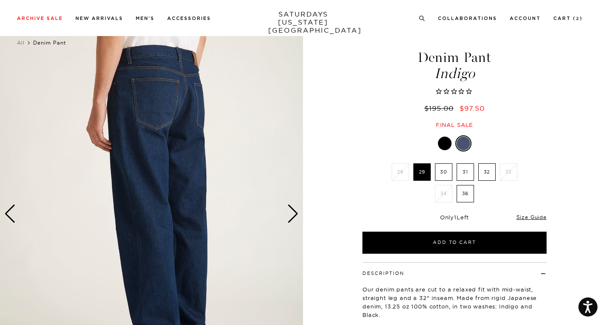
click at [297, 213] on div "Next slide" at bounding box center [292, 214] width 11 height 19
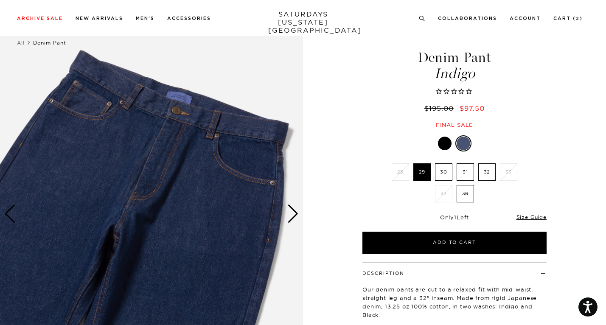
click at [297, 213] on div "Next slide" at bounding box center [292, 214] width 11 height 19
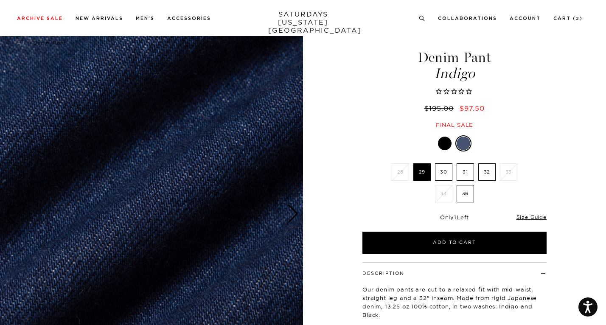
click at [297, 213] on div "Next slide" at bounding box center [292, 214] width 11 height 19
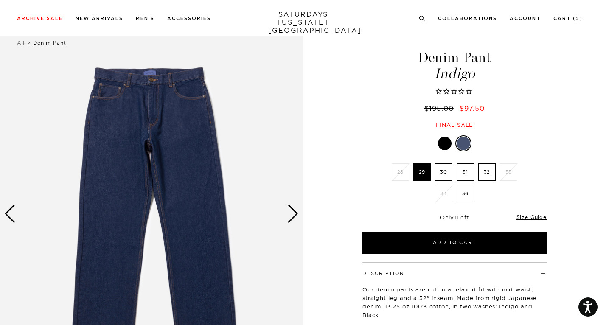
click at [297, 213] on div "Next slide" at bounding box center [292, 214] width 11 height 19
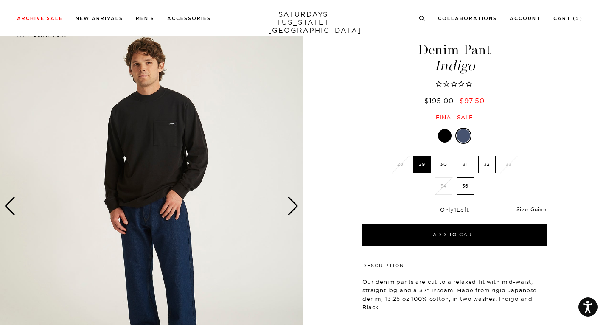
scroll to position [25, 0]
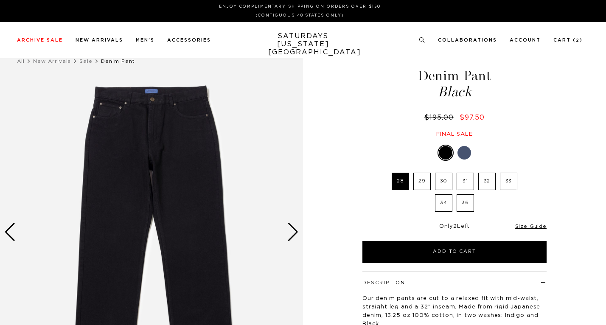
select select "recent"
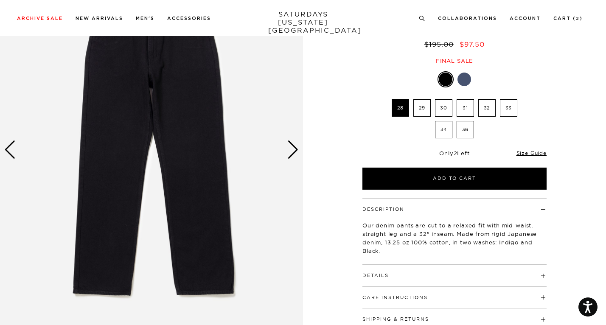
scroll to position [58, 0]
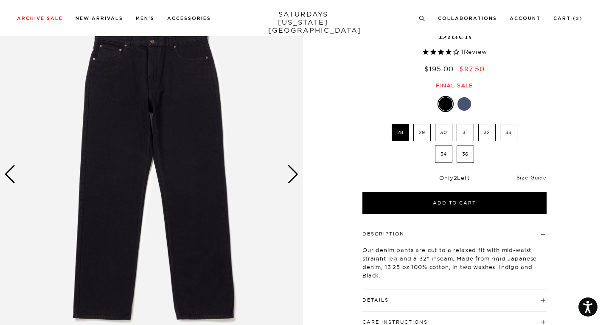
click at [295, 179] on div "Next slide" at bounding box center [292, 174] width 11 height 19
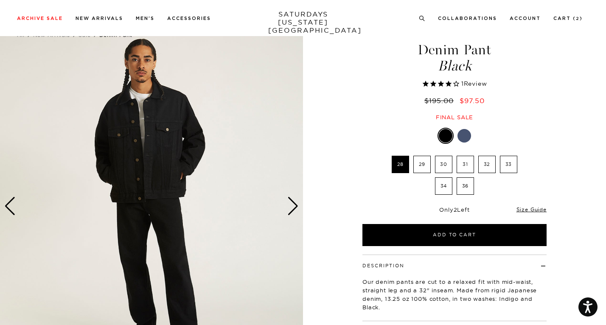
scroll to position [24, 0]
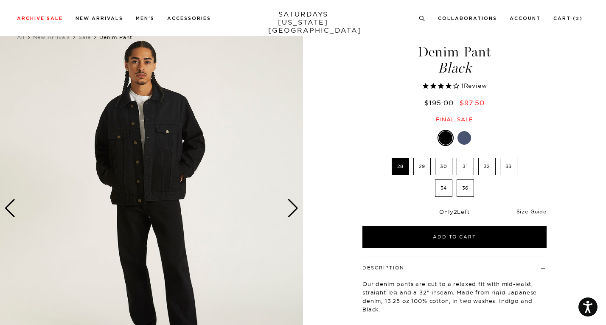
click at [534, 210] on link "Size Guide" at bounding box center [532, 211] width 30 height 6
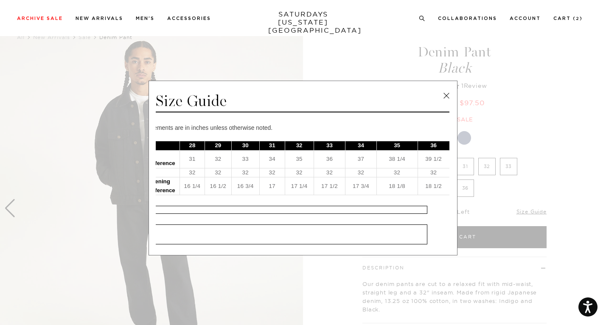
scroll to position [0, 0]
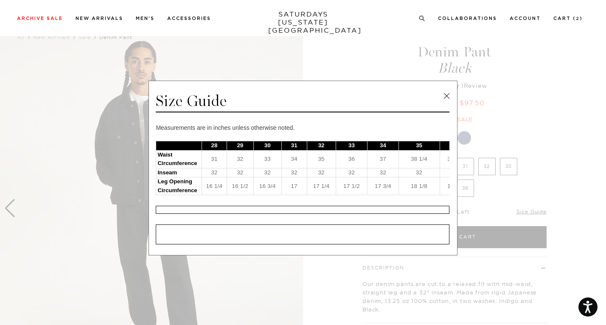
click at [441, 92] on link at bounding box center [446, 96] width 13 height 13
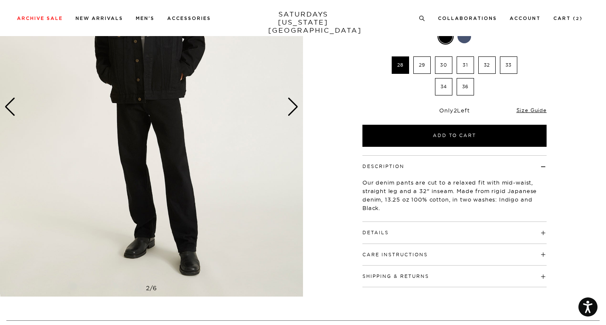
scroll to position [105, 0]
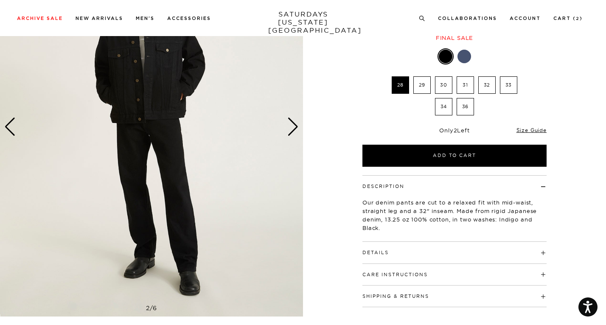
click at [295, 130] on div "Next slide" at bounding box center [292, 127] width 11 height 19
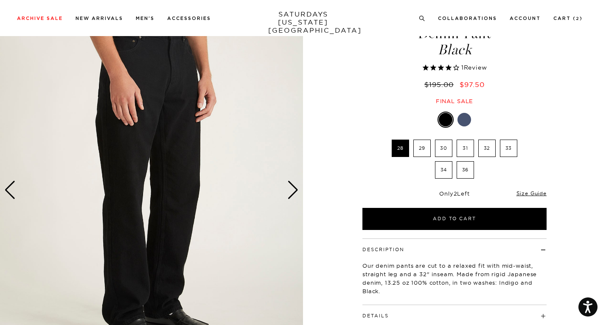
scroll to position [47, 0]
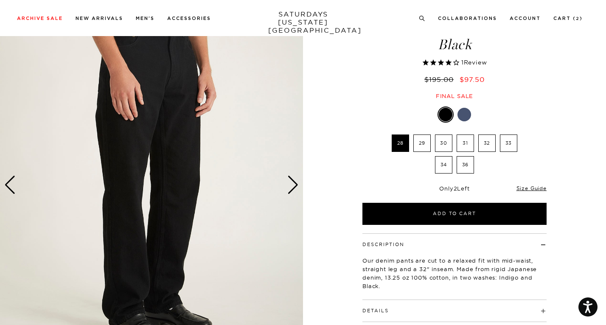
click at [287, 181] on div "Next slide" at bounding box center [292, 185] width 11 height 19
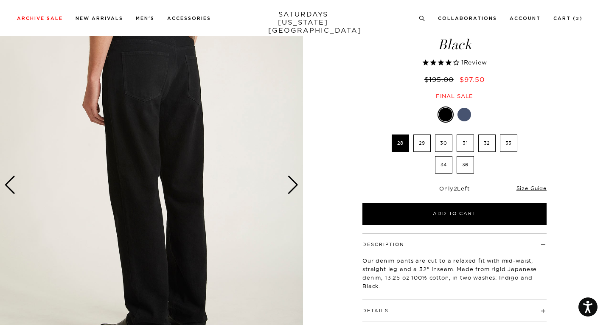
click at [296, 181] on div "Next slide" at bounding box center [292, 185] width 11 height 19
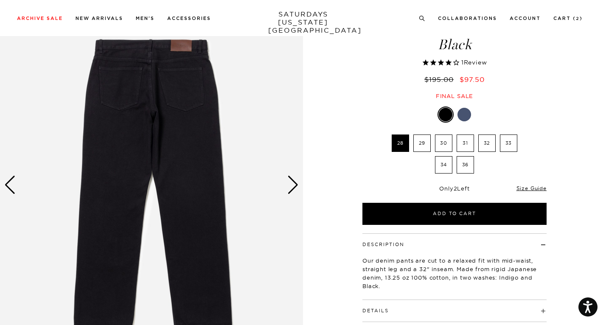
click at [296, 181] on div "Next slide" at bounding box center [292, 185] width 11 height 19
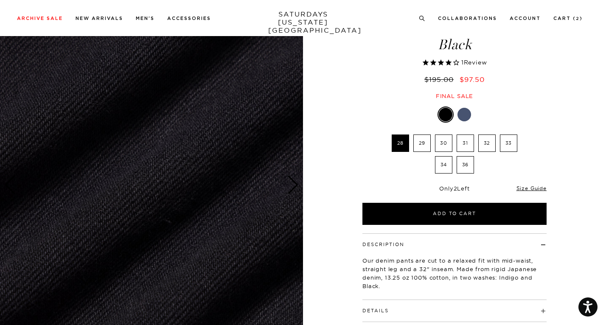
click at [296, 181] on div "Next slide" at bounding box center [292, 185] width 11 height 19
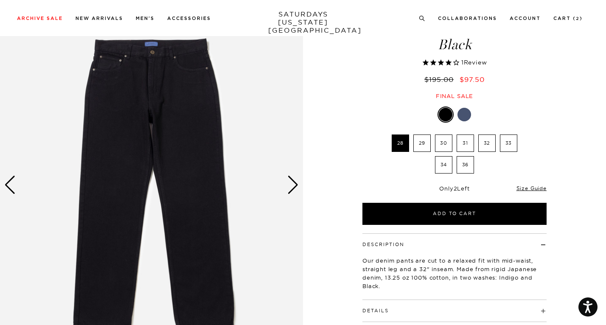
click at [299, 180] on img at bounding box center [151, 185] width 303 height 379
click at [296, 184] on div "Next slide" at bounding box center [292, 185] width 11 height 19
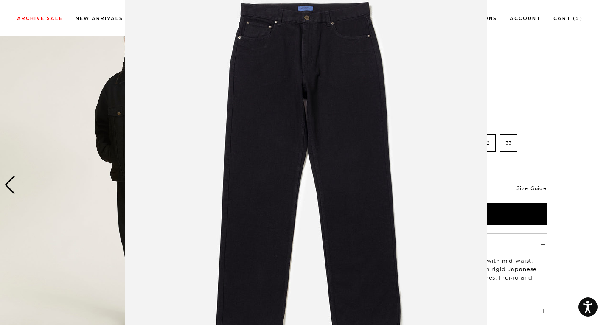
scroll to position [48, 0]
click at [90, 155] on figure at bounding box center [303, 162] width 606 height 325
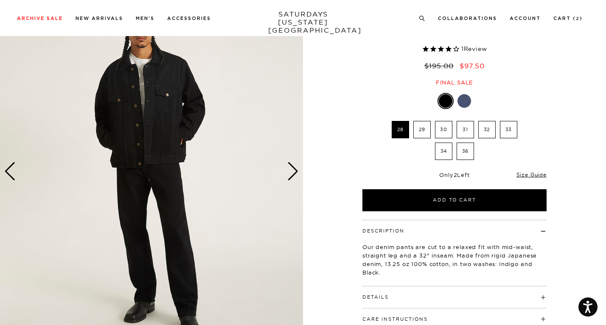
scroll to position [61, 3]
click at [293, 176] on div "Next slide" at bounding box center [292, 171] width 11 height 19
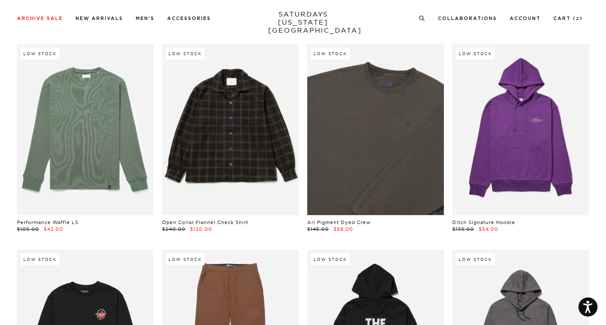
scroll to position [12622, 0]
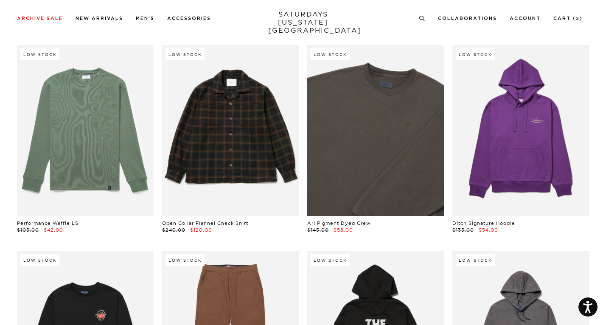
click at [383, 109] on link at bounding box center [375, 130] width 137 height 171
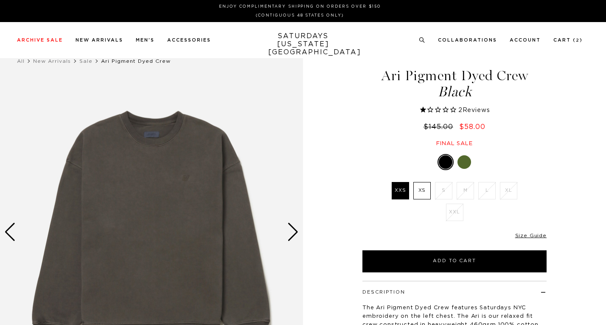
click at [463, 155] on div at bounding box center [465, 162] width 14 height 14
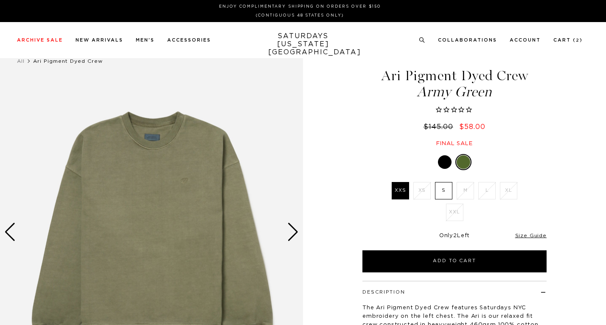
click at [448, 156] on link at bounding box center [445, 162] width 14 height 14
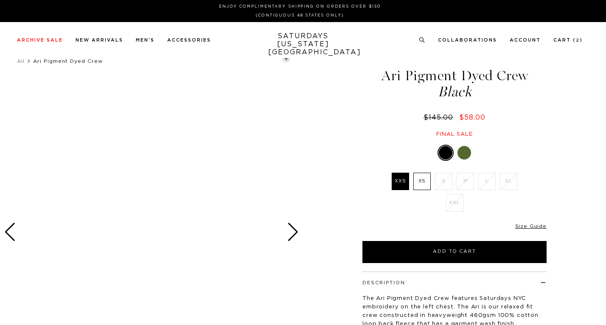
select select "recent"
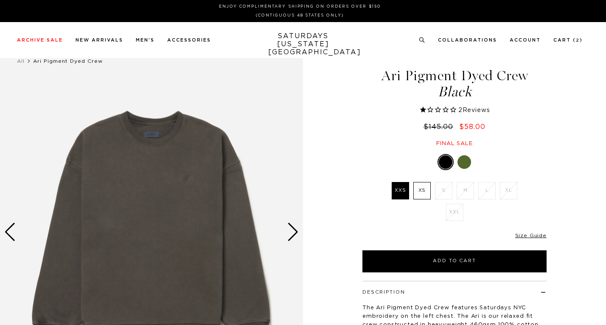
click at [465, 160] on div at bounding box center [465, 162] width 14 height 14
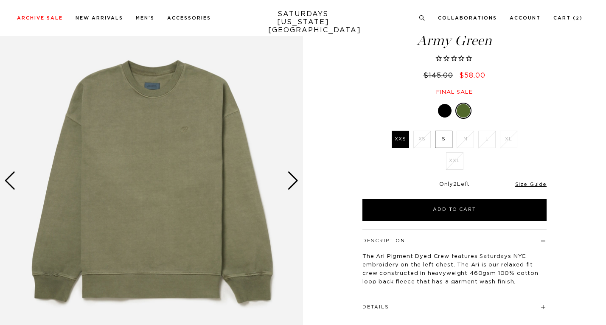
scroll to position [90, 0]
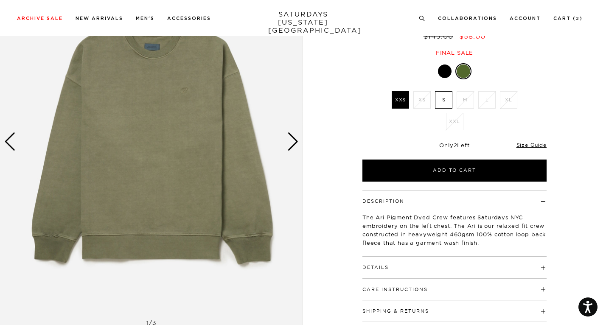
click at [293, 143] on div "Next slide" at bounding box center [292, 141] width 11 height 19
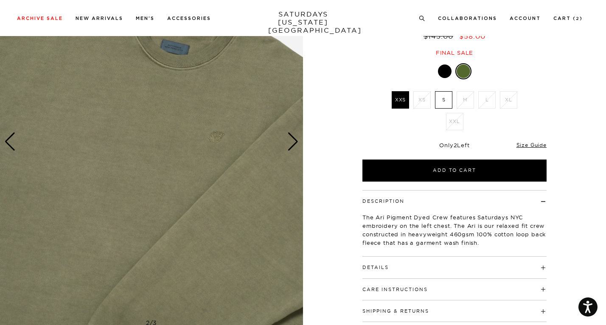
scroll to position [67, 0]
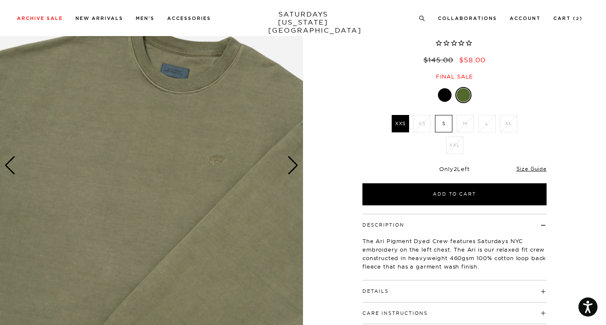
click at [438, 98] on link at bounding box center [445, 95] width 14 height 14
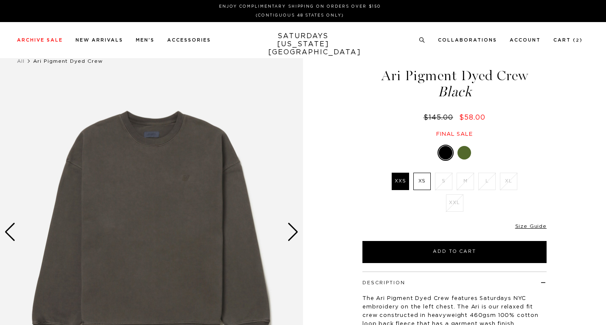
select select "recent"
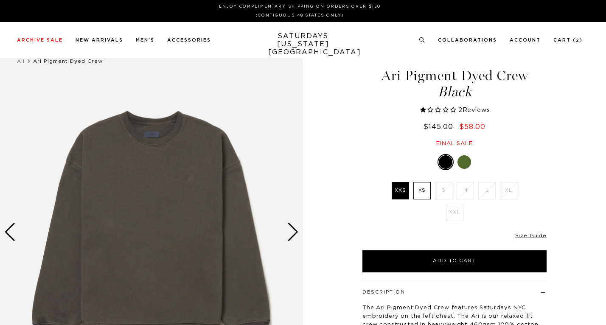
select select "recent"
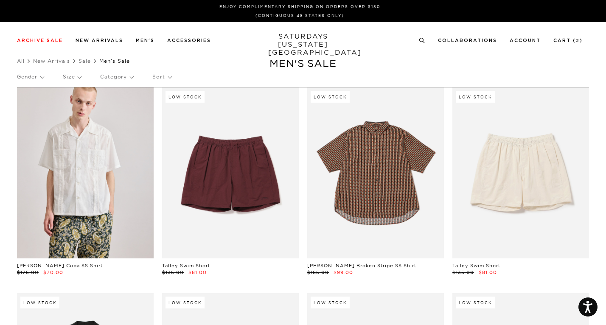
click at [78, 73] on p "Size" at bounding box center [72, 77] width 18 height 20
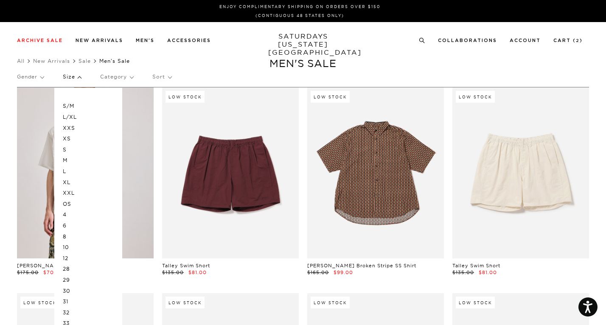
click at [67, 158] on p "M" at bounding box center [88, 160] width 51 height 11
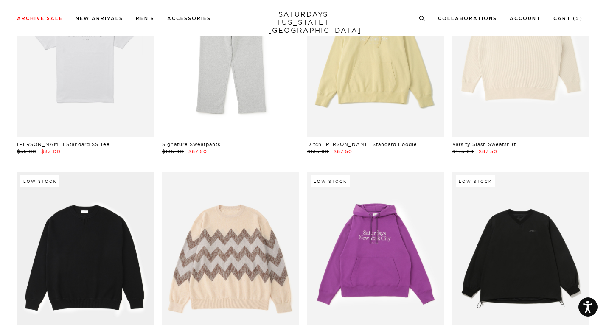
scroll to position [2334, 0]
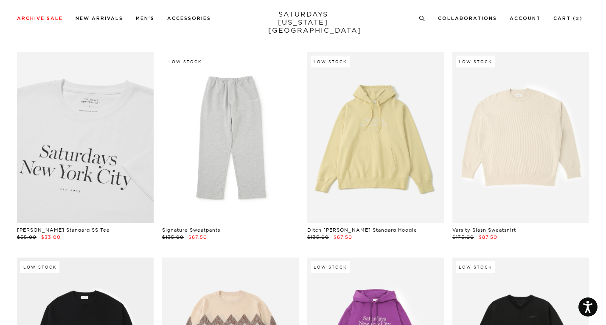
click at [79, 157] on link at bounding box center [85, 137] width 137 height 171
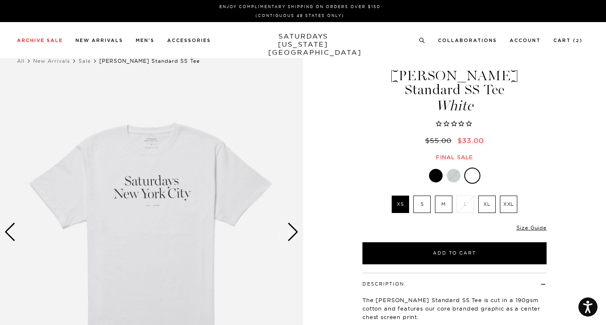
click at [455, 169] on div at bounding box center [454, 176] width 14 height 14
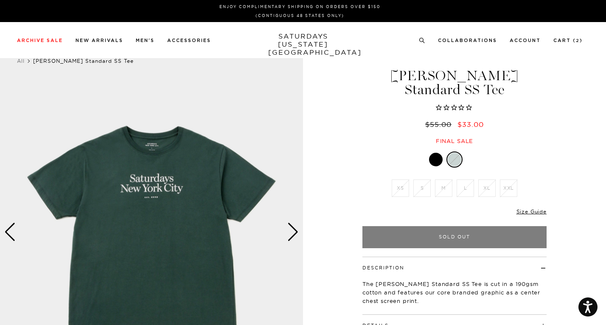
click at [434, 153] on div at bounding box center [436, 160] width 14 height 14
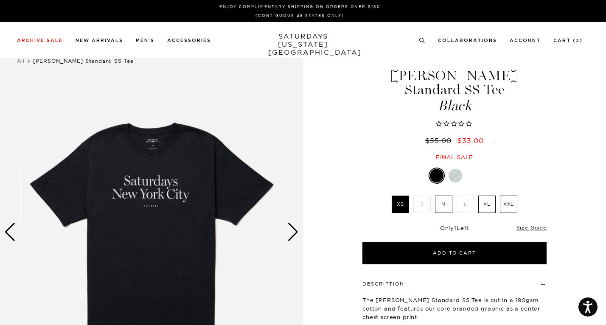
click at [458, 169] on div at bounding box center [456, 176] width 14 height 14
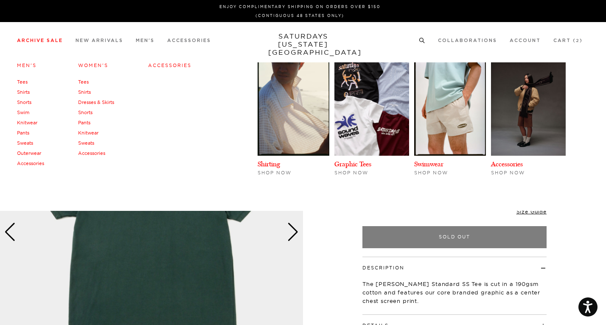
click at [21, 79] on link "Tees" at bounding box center [22, 82] width 11 height 6
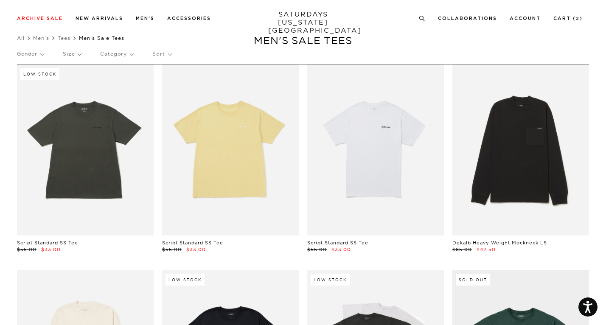
scroll to position [29, 0]
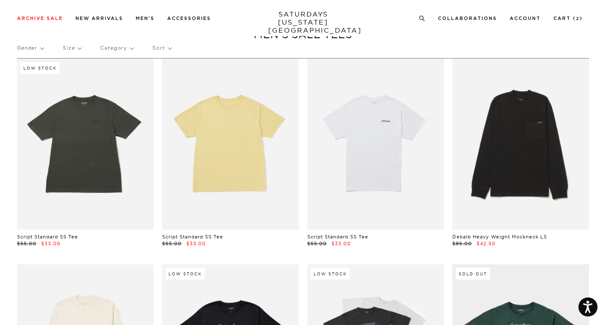
click at [79, 51] on p "Size" at bounding box center [72, 48] width 18 height 20
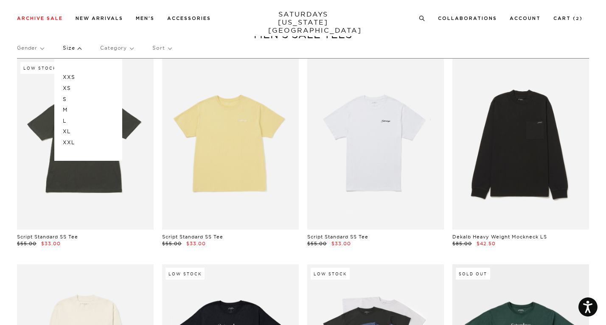
click at [65, 121] on p "L" at bounding box center [88, 120] width 51 height 11
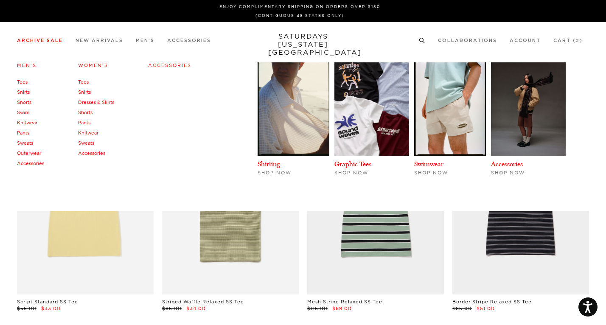
click at [29, 151] on link "Outerwear" at bounding box center [29, 153] width 24 height 6
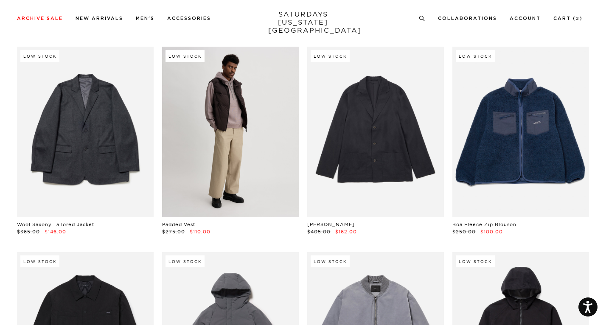
scroll to position [897, 0]
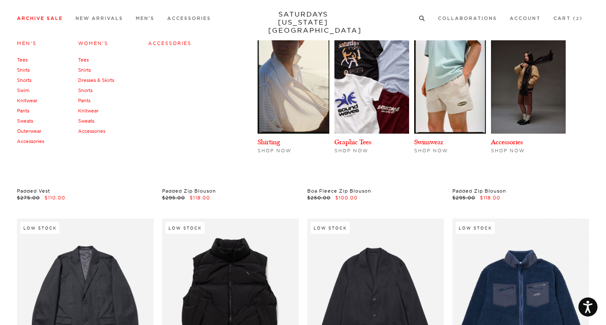
click at [27, 71] on link "Shirts" at bounding box center [23, 70] width 13 height 6
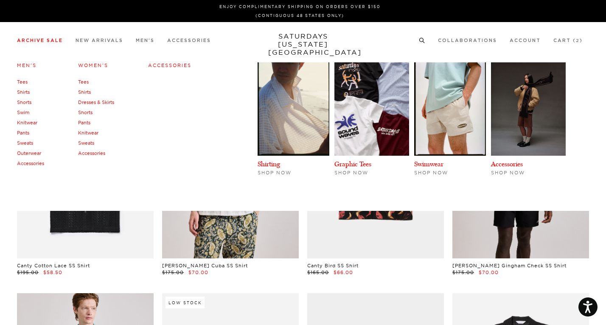
click at [27, 115] on link "Swim" at bounding box center [23, 113] width 12 height 6
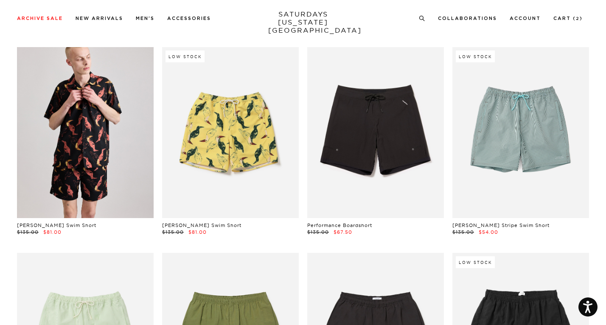
scroll to position [402, 0]
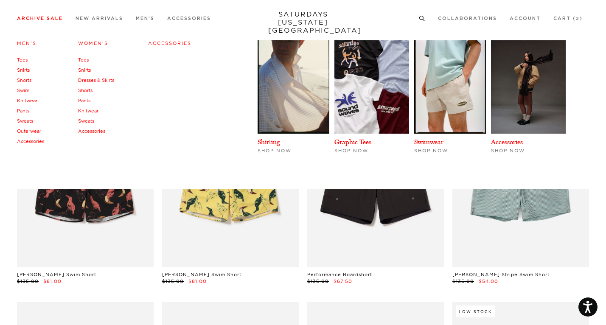
click at [27, 122] on link "Sweats" at bounding box center [25, 121] width 16 height 6
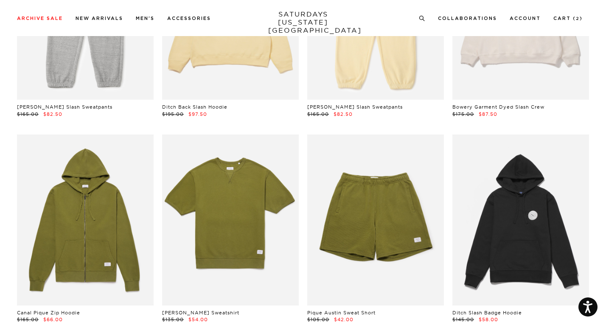
scroll to position [211, 0]
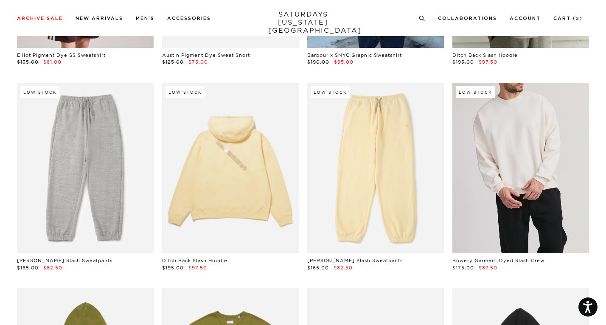
click at [500, 176] on link at bounding box center [520, 168] width 137 height 171
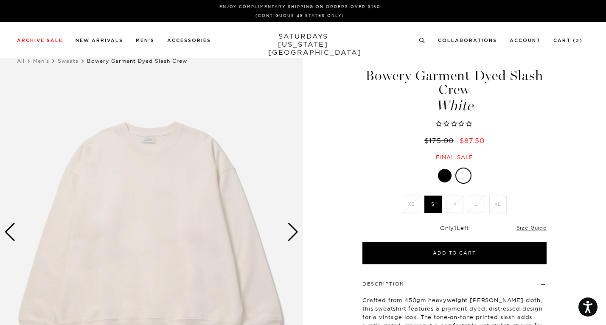
click at [443, 174] on div at bounding box center [445, 176] width 14 height 14
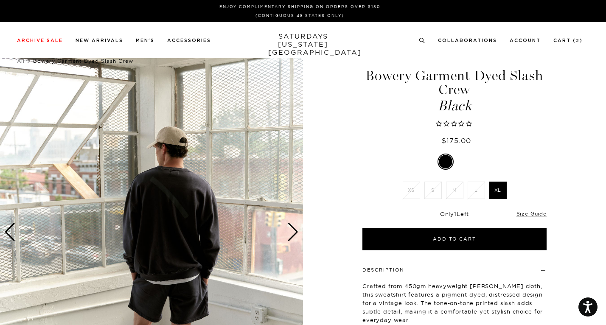
click at [290, 231] on div "Next slide" at bounding box center [292, 232] width 11 height 19
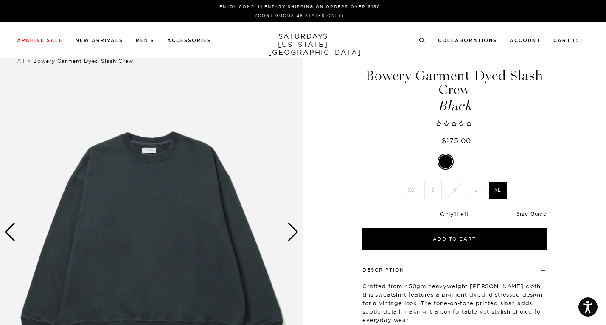
click at [291, 231] on div "Next slide" at bounding box center [292, 232] width 11 height 19
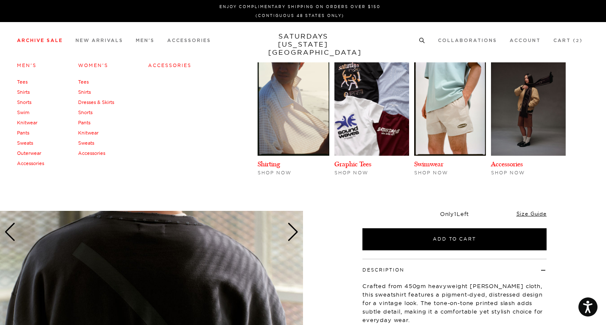
click at [24, 63] on link "Men's" at bounding box center [27, 65] width 20 height 6
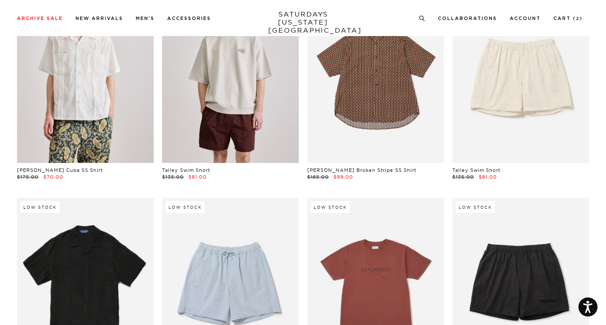
scroll to position [29, 0]
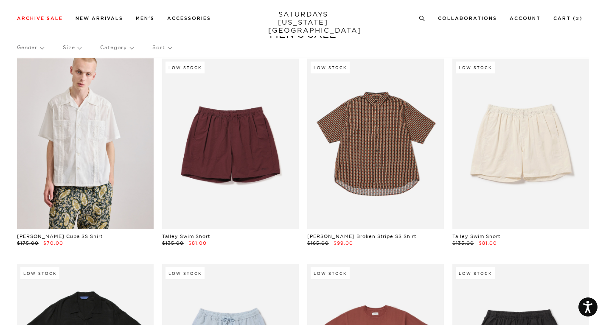
click at [79, 50] on p "Size" at bounding box center [72, 48] width 18 height 20
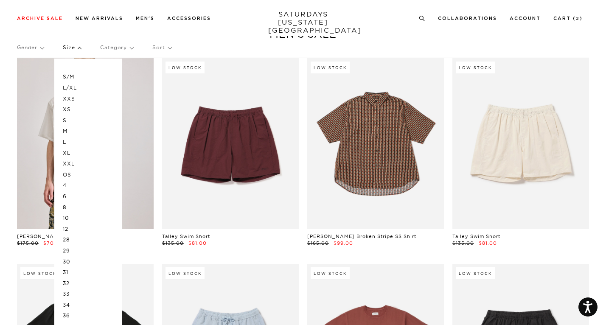
click at [182, 45] on div "Gender Size S/M L/XL XXS XS S M L XL XXL OS 4 6 8 10 12 28 29 30 31 32 33 34 36…" at bounding box center [303, 49] width 572 height 22
click at [187, 41] on div "Gender Size S/M L/XL XXS XS S M L XL XXL OS 4 6 8 10 12 28 29 30 31 32 33 34 36…" at bounding box center [303, 49] width 572 height 22
click at [72, 47] on p "Size" at bounding box center [72, 48] width 18 height 20
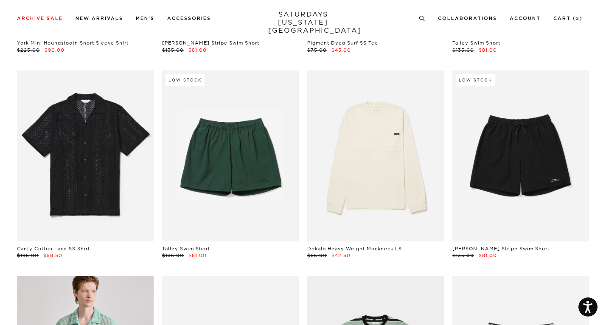
scroll to position [432, 0]
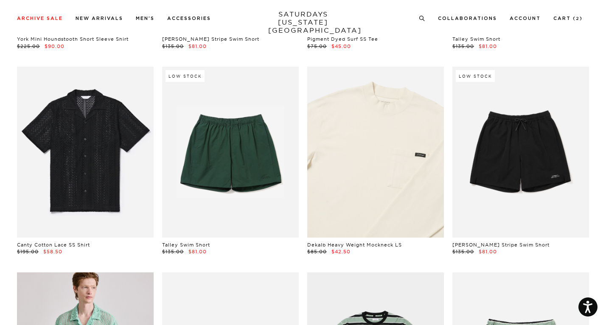
click at [379, 173] on link at bounding box center [375, 152] width 137 height 171
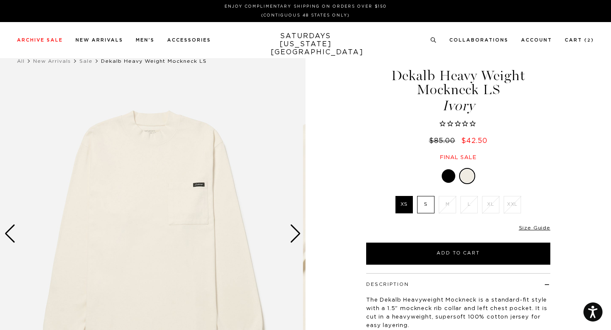
click at [446, 178] on div at bounding box center [449, 176] width 14 height 14
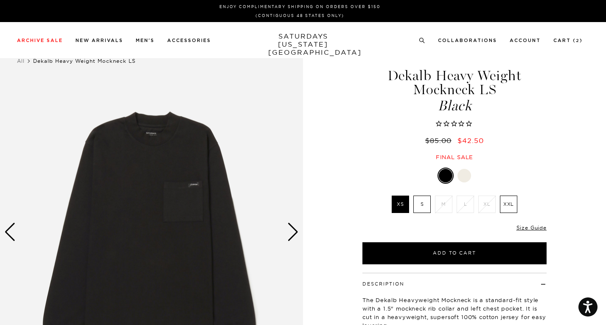
click at [465, 171] on div at bounding box center [465, 176] width 14 height 14
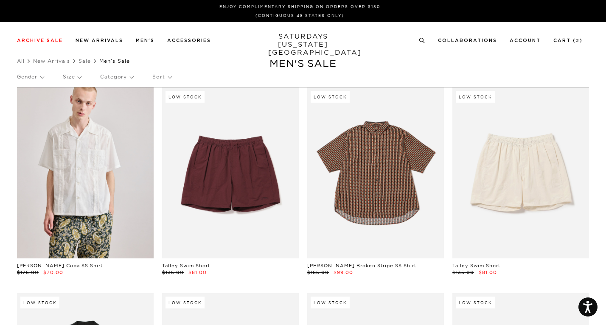
click at [81, 76] on div "Gender Size Category Sort" at bounding box center [303, 77] width 572 height 20
click at [81, 76] on p "Size" at bounding box center [72, 77] width 18 height 20
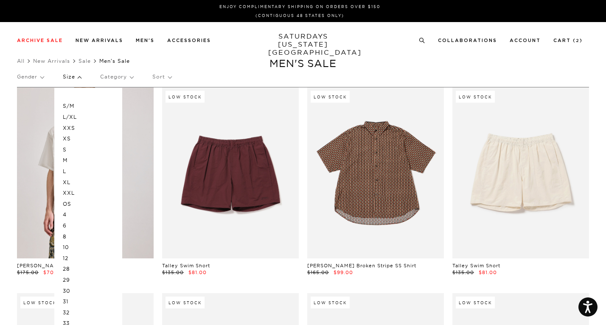
click at [65, 171] on p "L" at bounding box center [88, 171] width 51 height 11
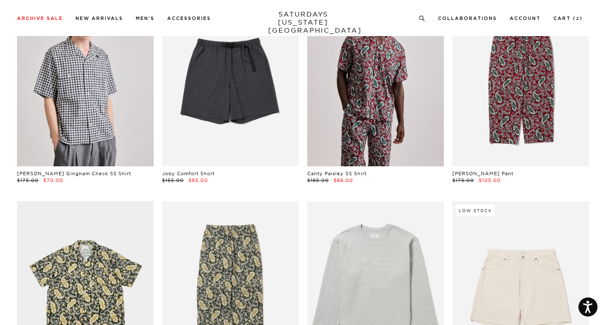
scroll to position [702, 0]
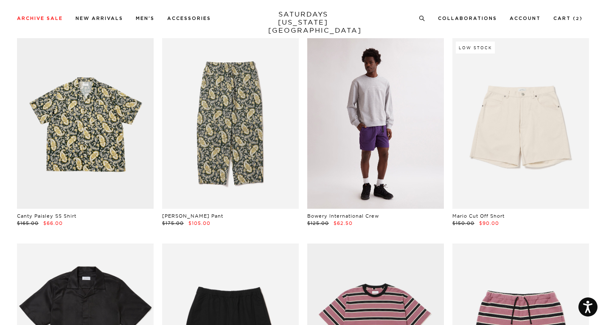
click at [355, 135] on link at bounding box center [375, 123] width 137 height 171
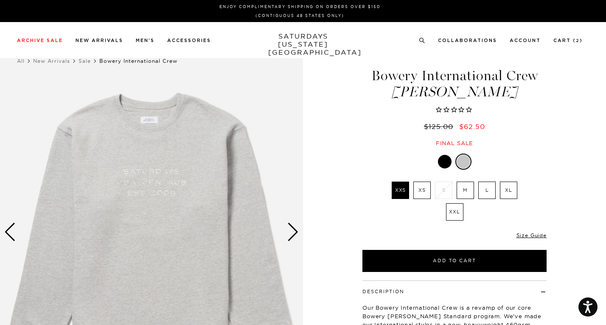
click at [443, 163] on div at bounding box center [445, 162] width 14 height 14
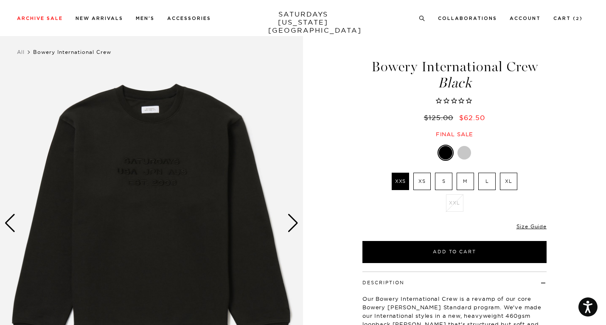
scroll to position [10, 0]
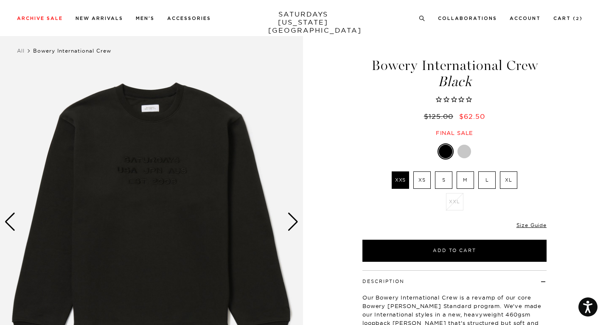
click at [462, 152] on div at bounding box center [465, 152] width 14 height 14
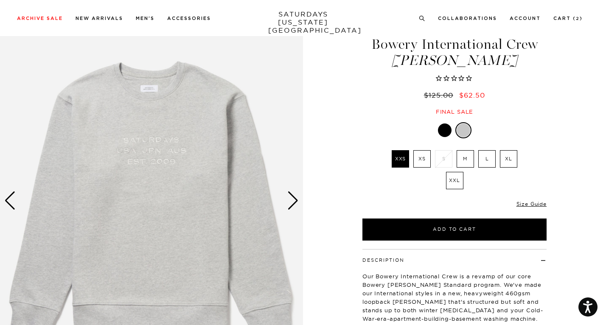
scroll to position [38, 0]
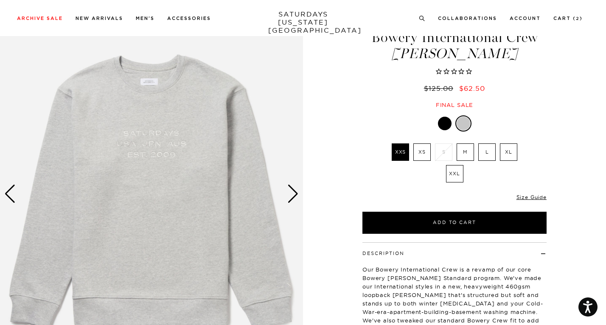
click at [447, 126] on div at bounding box center [445, 124] width 14 height 14
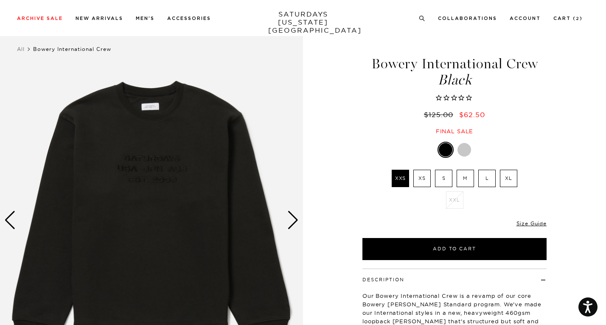
scroll to position [70, 0]
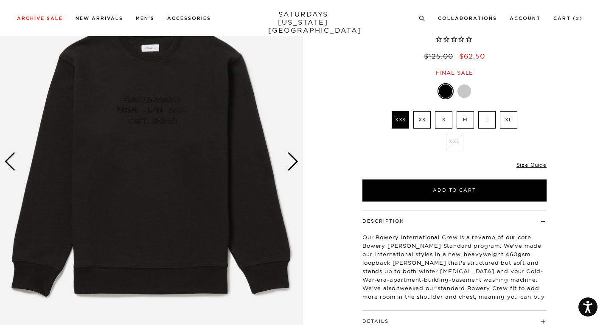
click at [291, 163] on div "Next slide" at bounding box center [292, 161] width 11 height 19
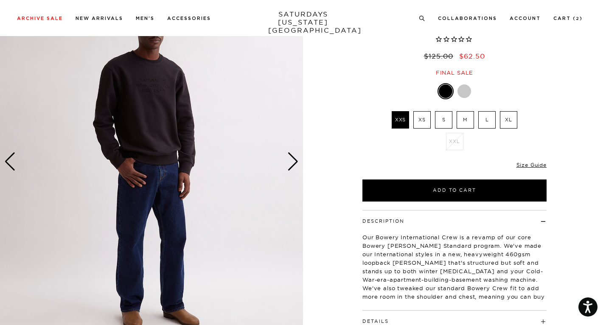
click at [291, 163] on div "Next slide" at bounding box center [292, 161] width 11 height 19
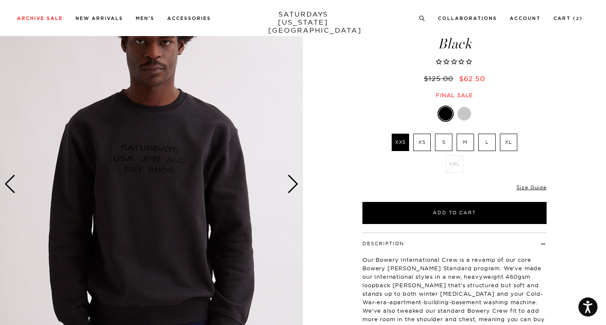
scroll to position [40, 0]
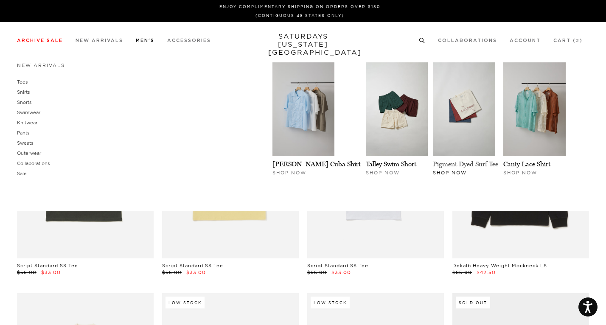
click at [487, 165] on link "Pigment Dyed Surf Tee" at bounding box center [465, 164] width 65 height 8
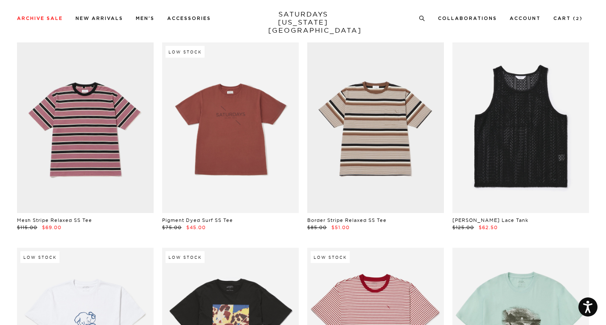
scroll to position [1017, 0]
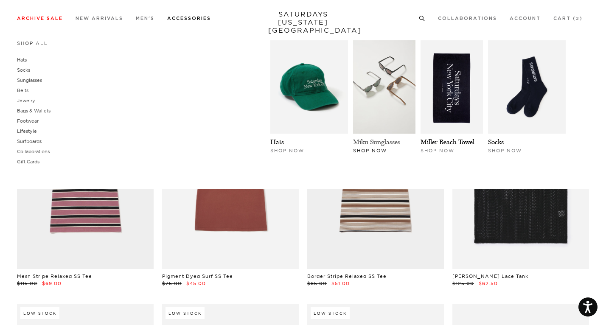
click at [400, 141] on link "Miku Sunglasses" at bounding box center [376, 142] width 47 height 8
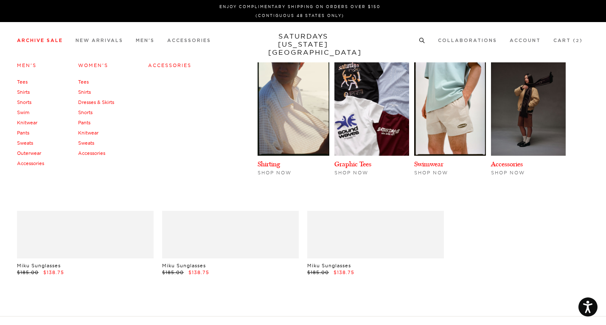
click at [35, 162] on link "Accessories" at bounding box center [30, 163] width 27 height 6
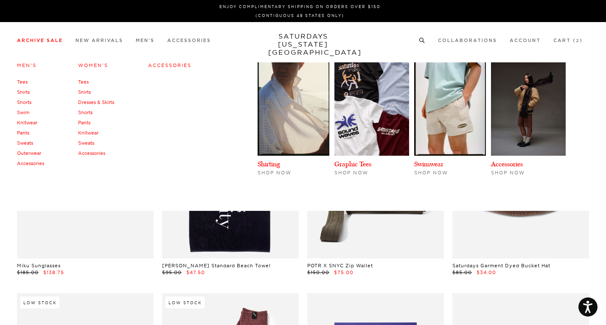
click at [31, 124] on link "Knitwear" at bounding box center [27, 123] width 20 height 6
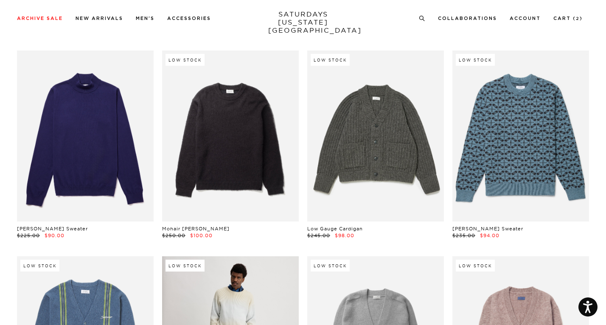
scroll to position [183, 0]
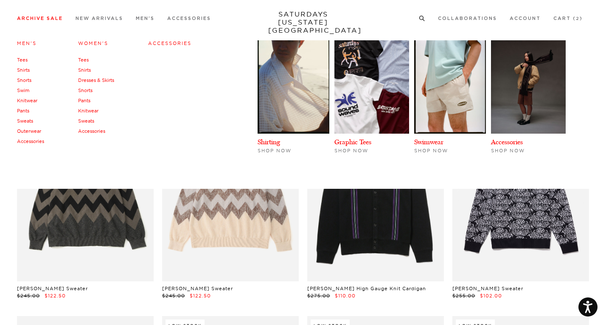
click at [28, 80] on link "Shorts" at bounding box center [24, 80] width 14 height 6
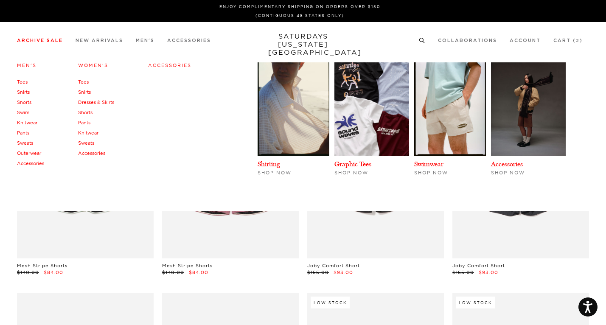
click at [31, 66] on link "Men's" at bounding box center [27, 65] width 20 height 6
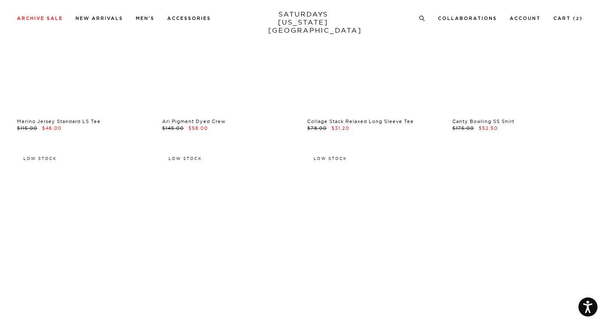
scroll to position [14391, 0]
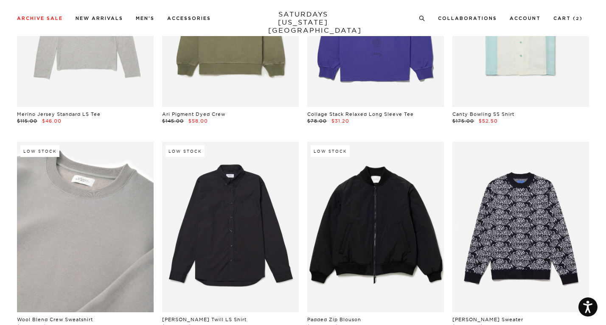
click at [113, 167] on link at bounding box center [85, 227] width 137 height 171
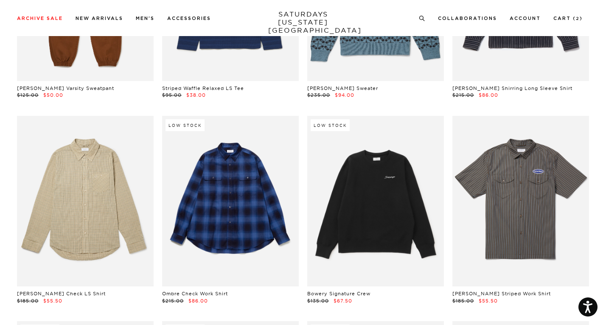
scroll to position [16063, 0]
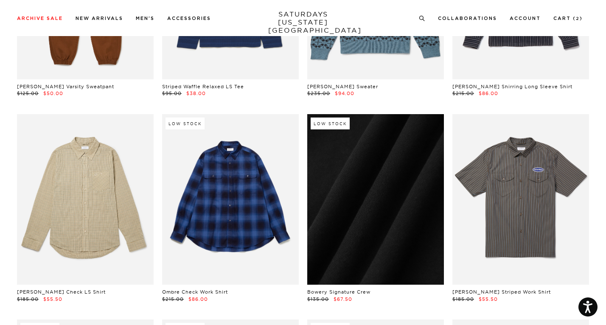
click at [415, 204] on link at bounding box center [375, 199] width 137 height 171
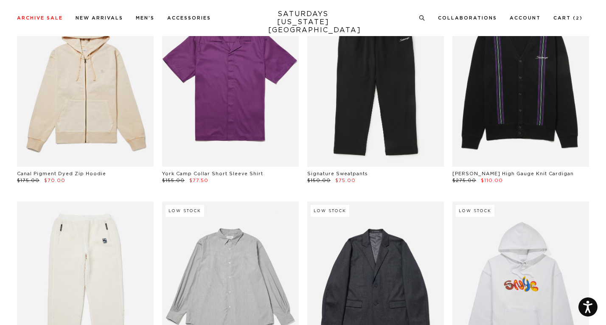
scroll to position [17080, 0]
